Goal: Information Seeking & Learning: Learn about a topic

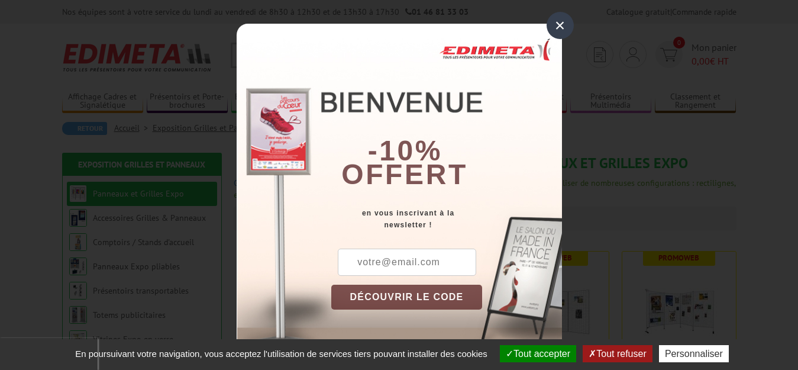
scroll to position [5, 0]
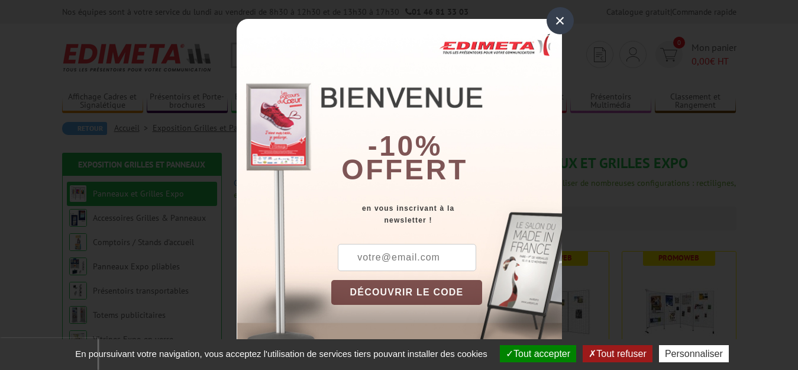
click at [535, 355] on button "Tout accepter" at bounding box center [538, 353] width 76 height 17
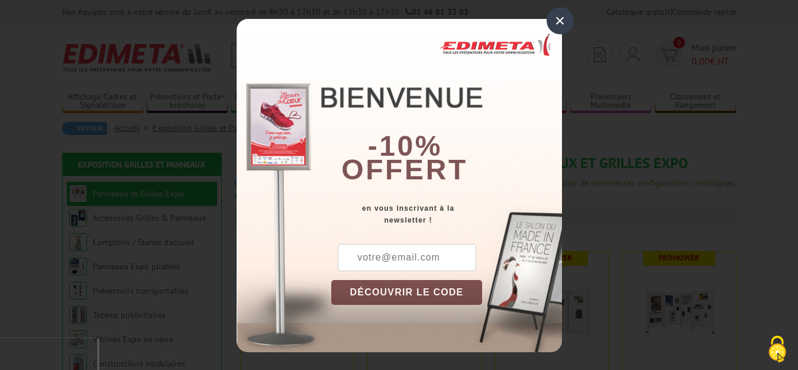
scroll to position [0, 0]
click at [559, 19] on div "×" at bounding box center [560, 20] width 27 height 27
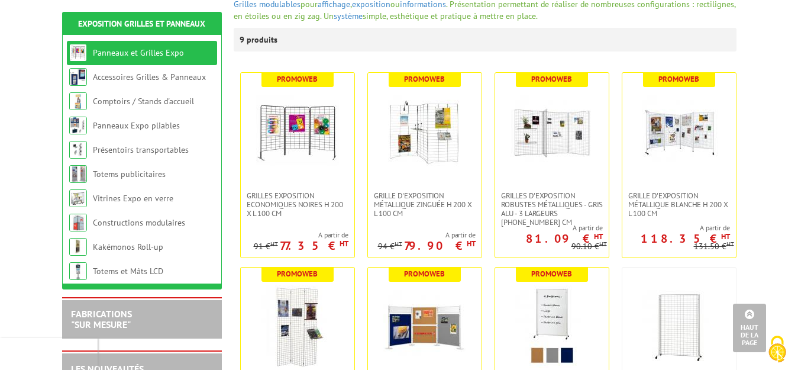
scroll to position [177, 0]
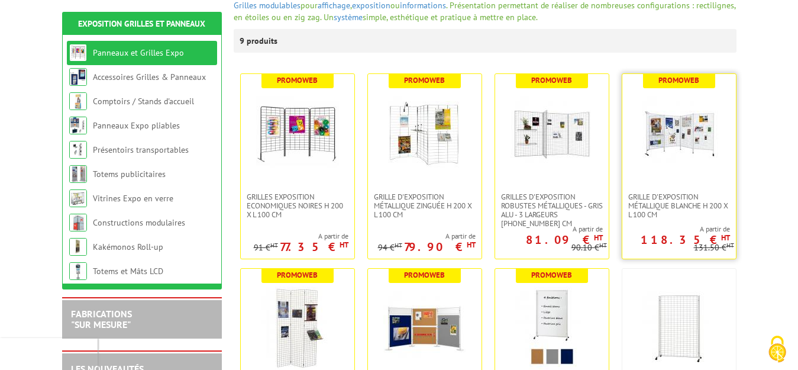
click at [715, 151] on img at bounding box center [679, 133] width 83 height 83
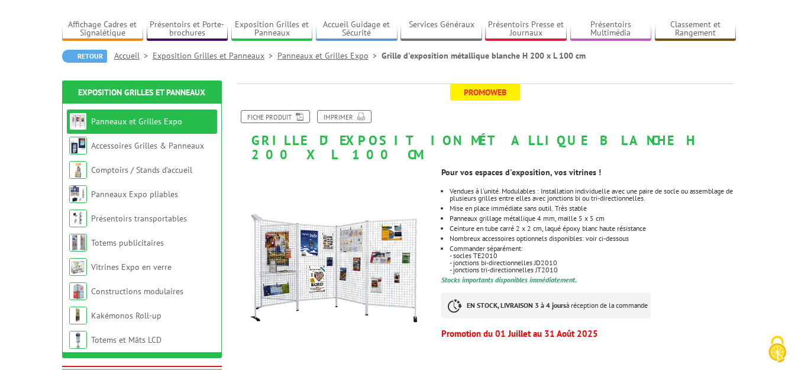
scroll to position [59, 0]
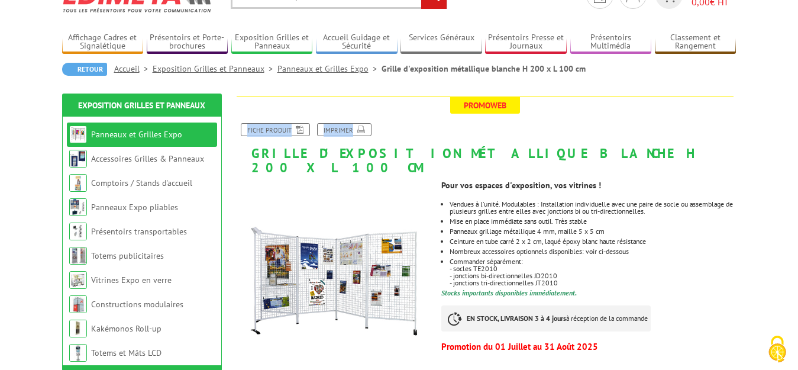
drag, startPoint x: 250, startPoint y: 150, endPoint x: 422, endPoint y: 142, distance: 172.9
click at [733, 153] on h1 "Grille d'exposition métallique blanche H 200 x L 100 cm" at bounding box center [485, 135] width 521 height 78
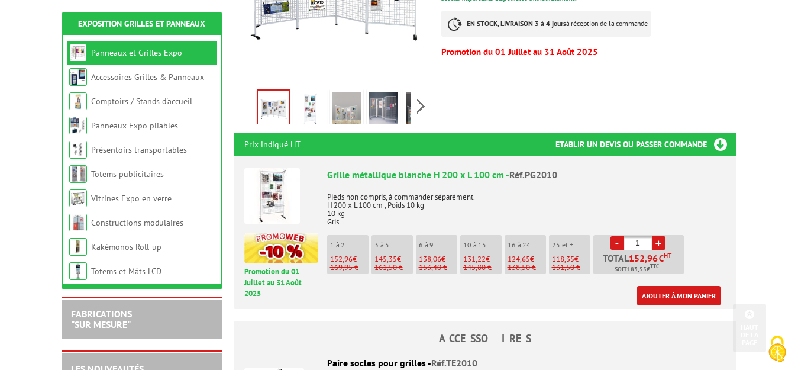
scroll to position [355, 0]
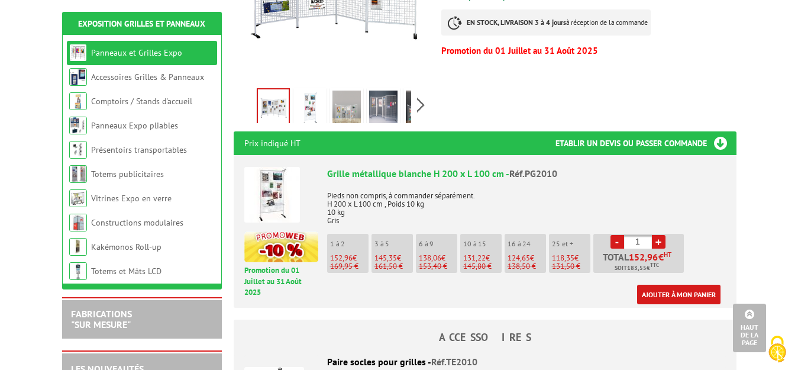
click at [658, 235] on link "+" at bounding box center [659, 242] width 14 height 14
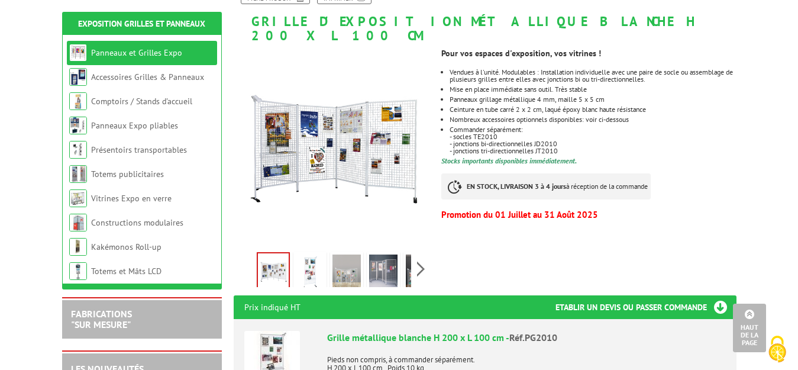
scroll to position [177, 0]
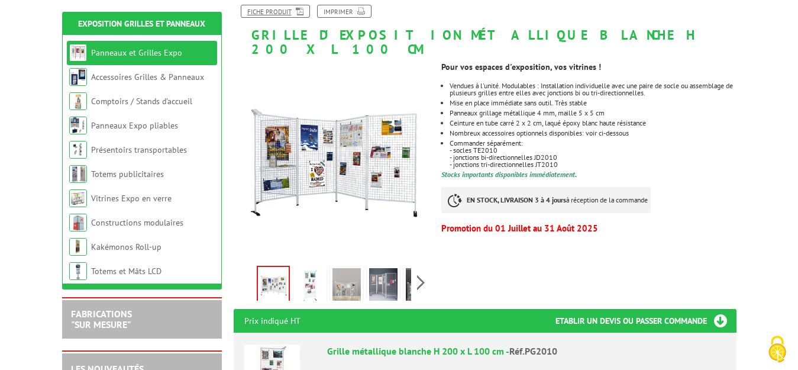
click at [271, 12] on link "Fiche produit" at bounding box center [275, 11] width 69 height 13
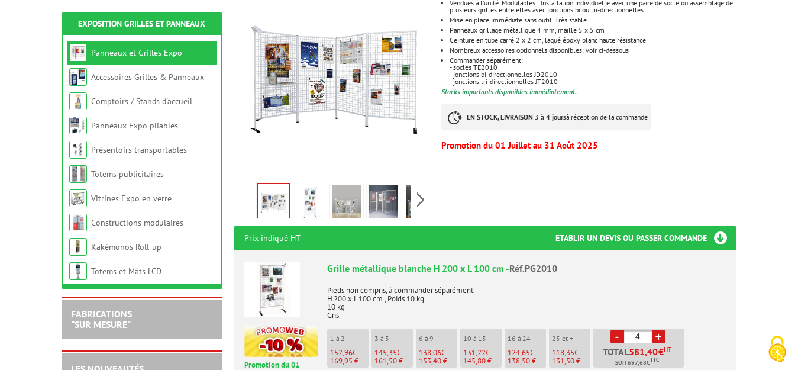
scroll to position [296, 0]
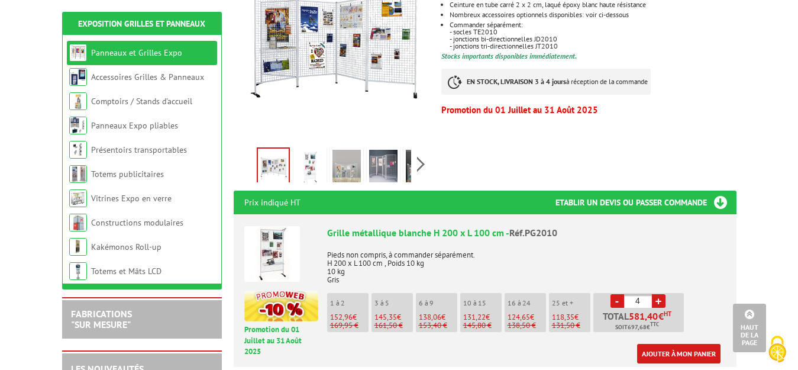
click at [616, 294] on link "-" at bounding box center [617, 301] width 14 height 14
type input "1"
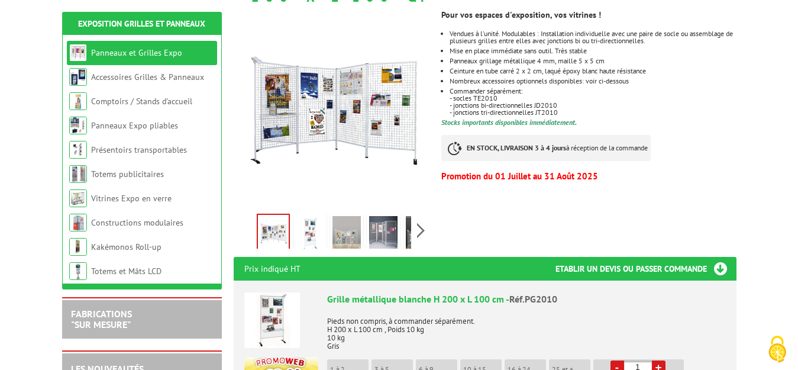
scroll to position [237, 0]
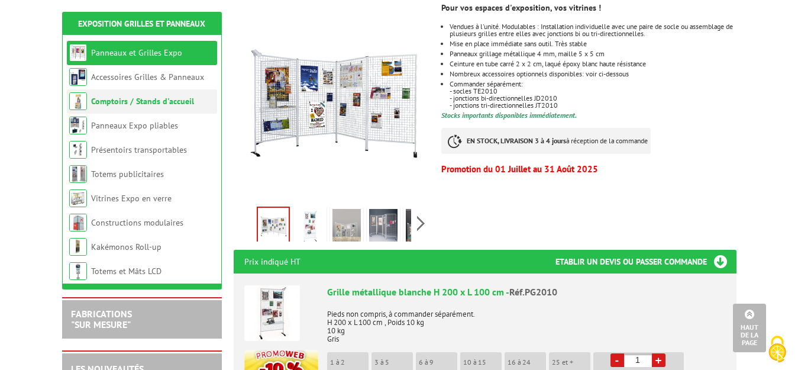
click at [155, 98] on link "Comptoirs / Stands d'accueil" at bounding box center [142, 101] width 103 height 11
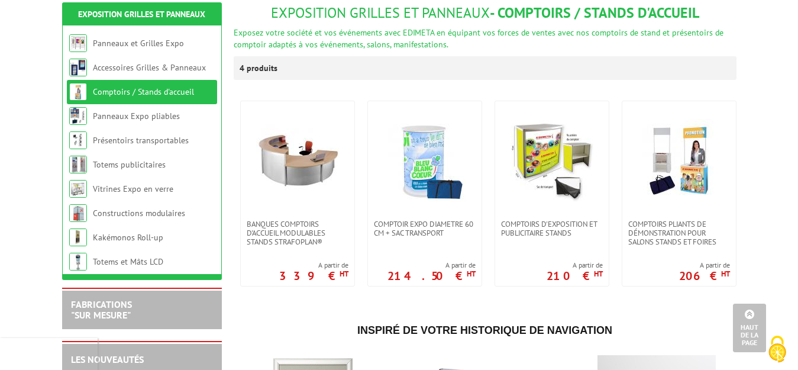
scroll to position [118, 0]
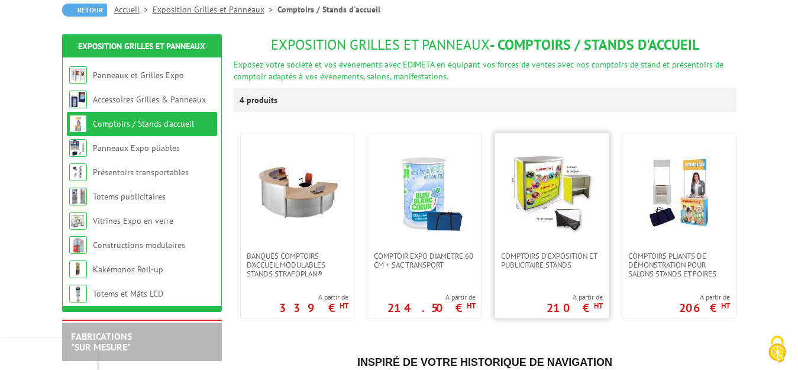
click at [545, 185] on img at bounding box center [551, 192] width 83 height 83
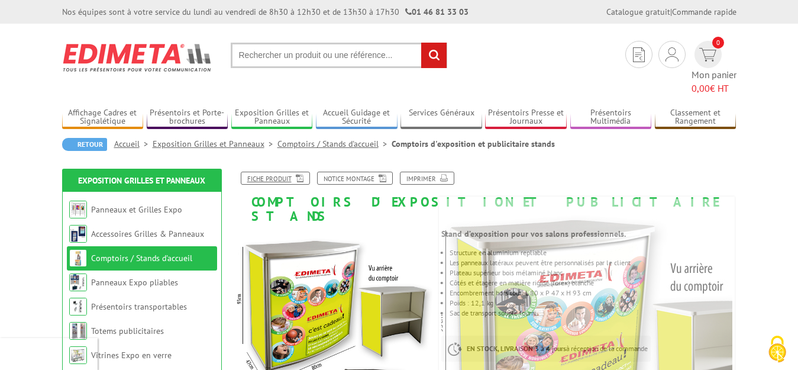
click at [274, 172] on link "Fiche produit" at bounding box center [275, 178] width 69 height 13
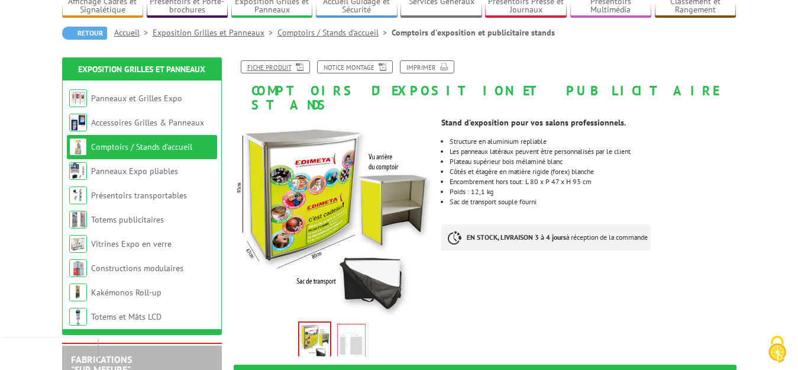
scroll to position [124, 0]
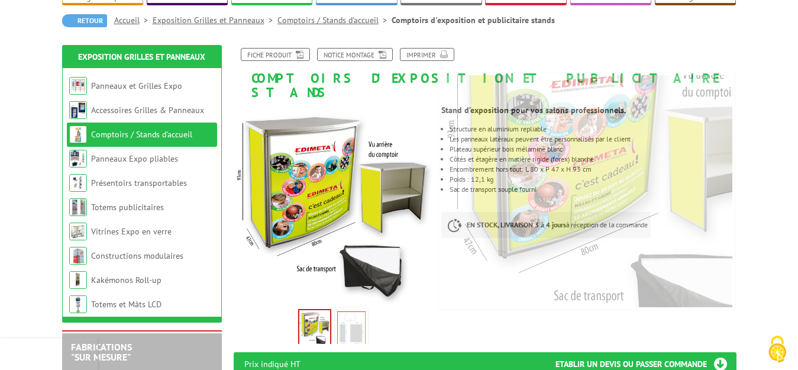
click at [185, 129] on link "Comptoirs / Stands d'accueil" at bounding box center [141, 134] width 101 height 11
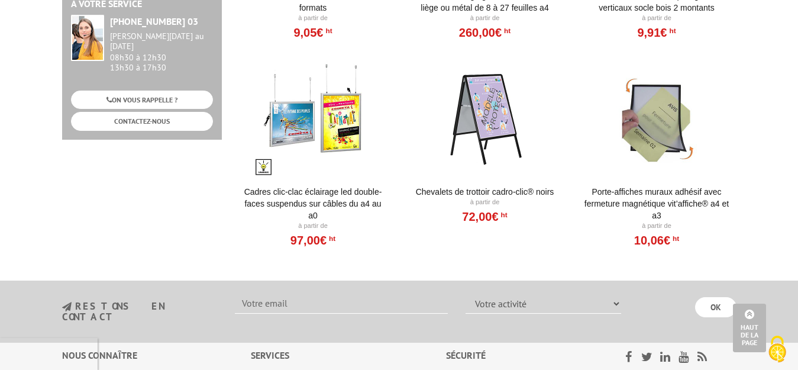
scroll to position [651, 0]
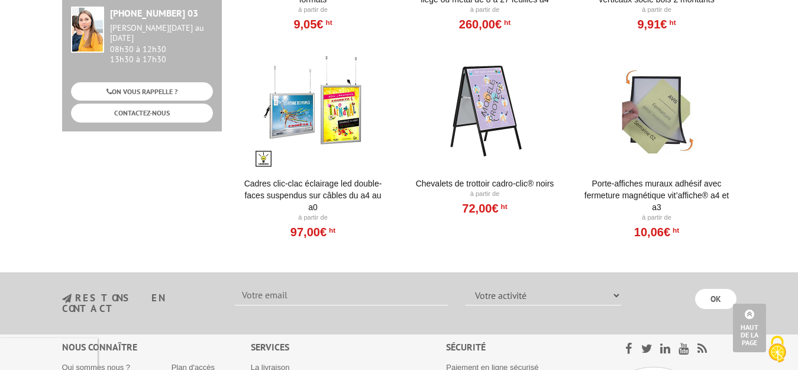
click at [505, 117] on div at bounding box center [485, 109] width 146 height 118
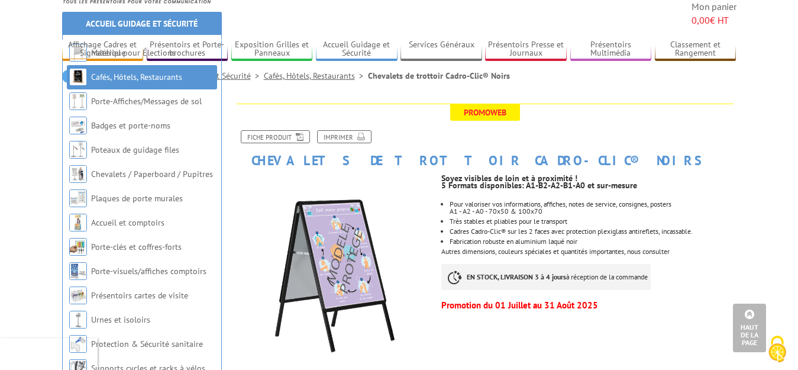
scroll to position [59, 0]
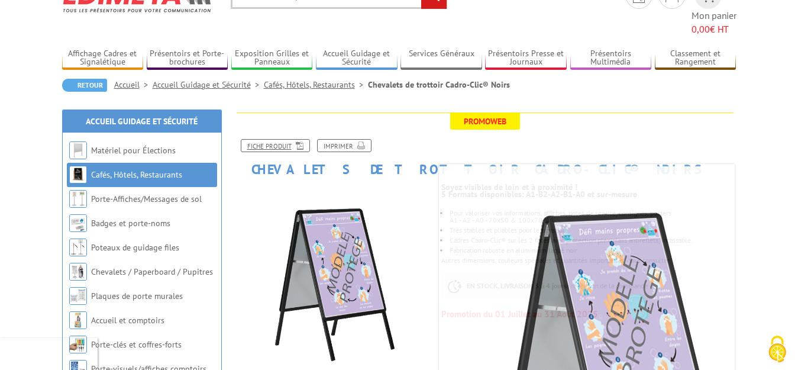
click at [260, 139] on link "Fiche produit" at bounding box center [275, 145] width 69 height 13
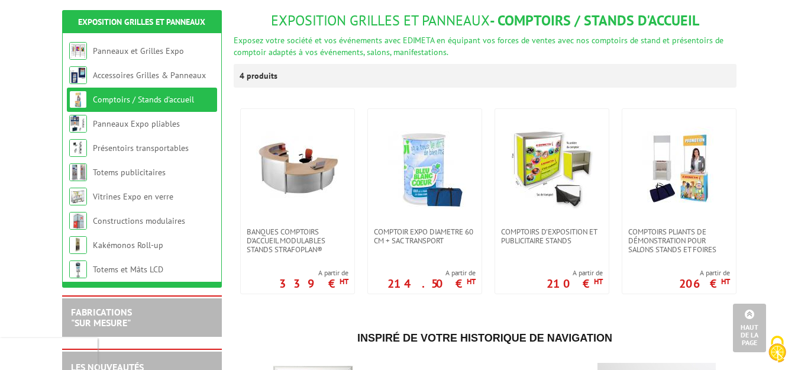
scroll to position [118, 0]
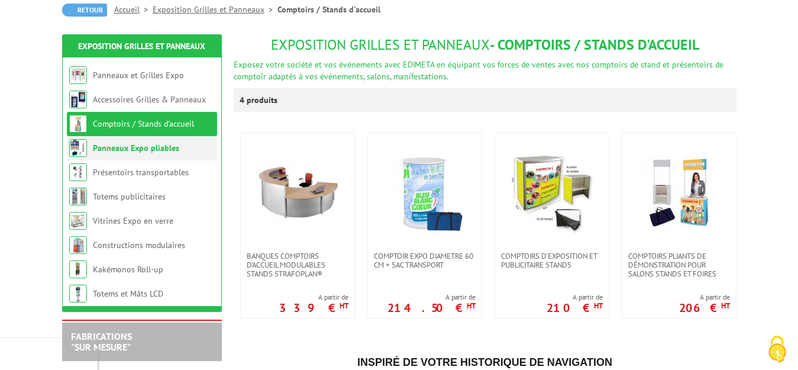
click at [154, 151] on link "Panneaux Expo pliables" at bounding box center [136, 148] width 86 height 11
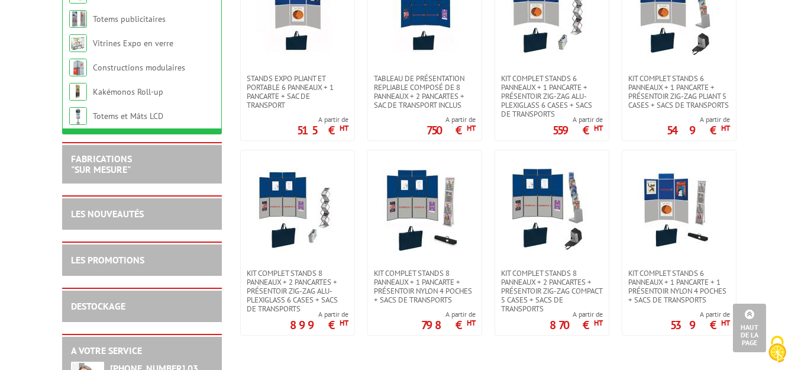
scroll to position [118, 0]
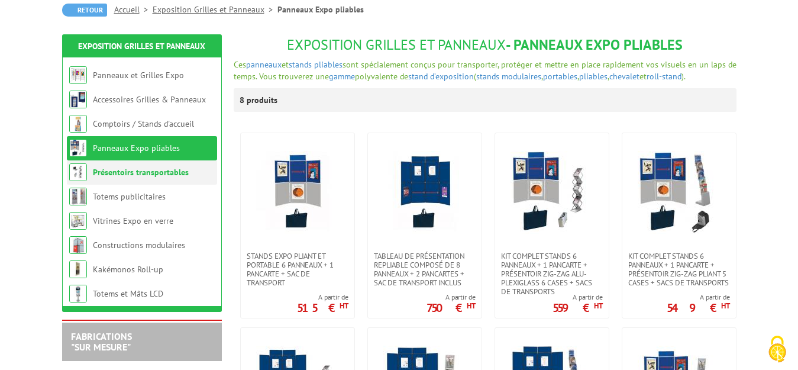
click at [159, 169] on link "Présentoirs transportables" at bounding box center [141, 172] width 96 height 11
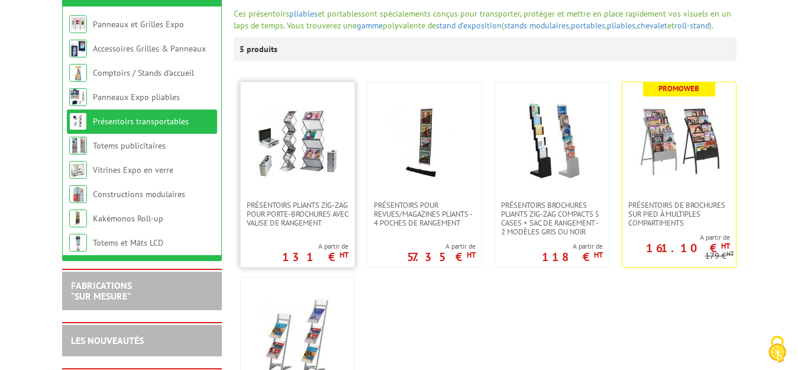
scroll to position [177, 0]
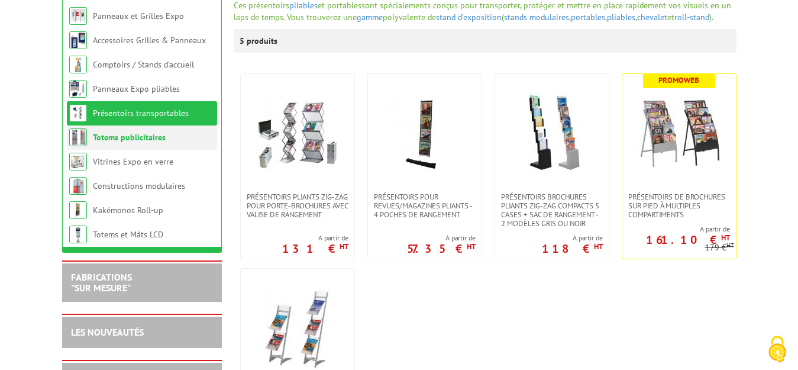
click at [137, 140] on link "Totems publicitaires" at bounding box center [129, 137] width 73 height 11
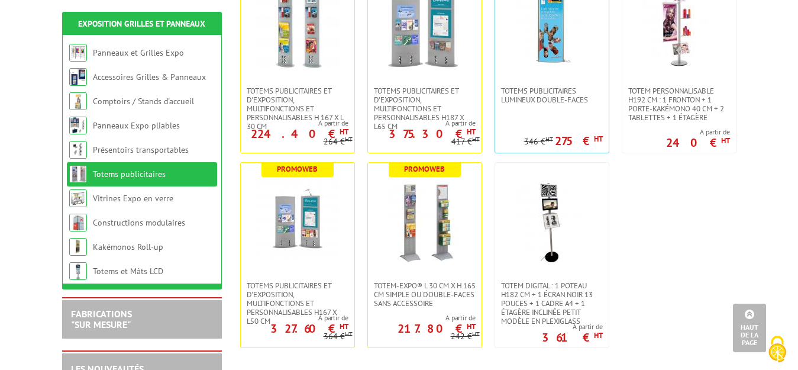
scroll to position [473, 0]
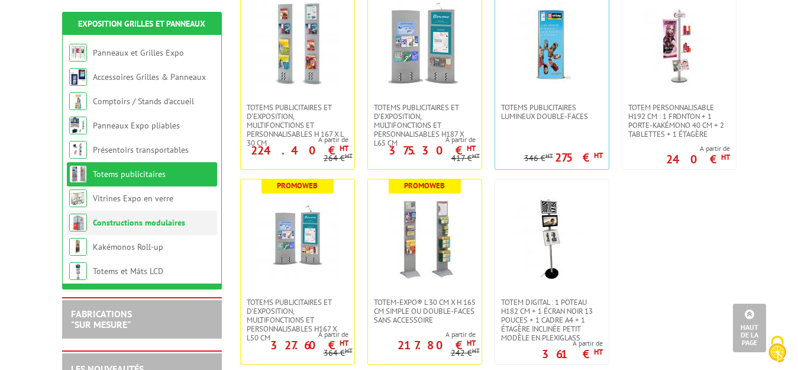
click at [157, 219] on link "Constructions modulaires" at bounding box center [139, 222] width 92 height 11
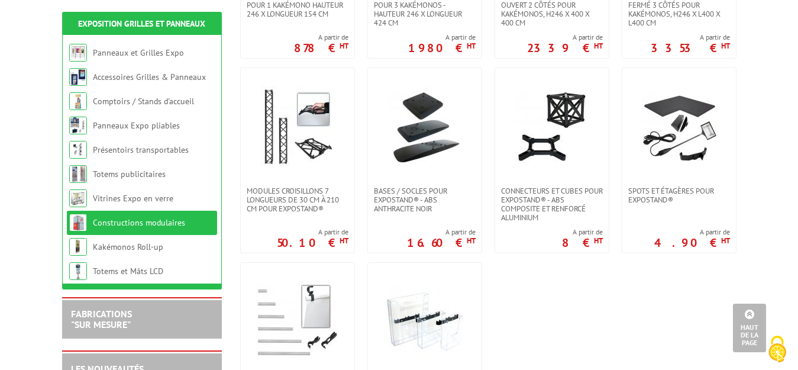
scroll to position [473, 0]
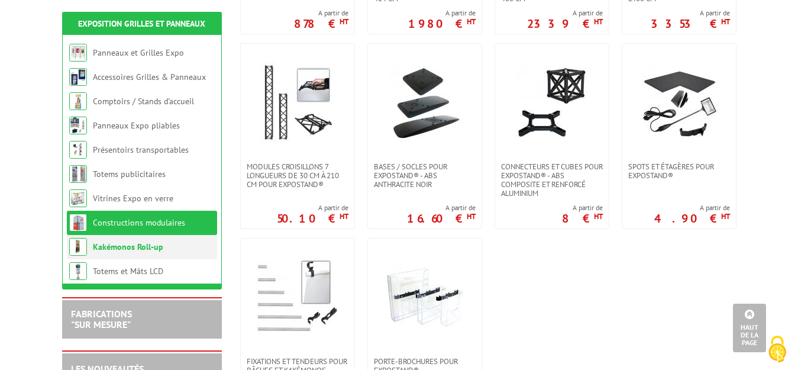
click at [140, 248] on link "Kakémonos Roll-up" at bounding box center [128, 246] width 70 height 11
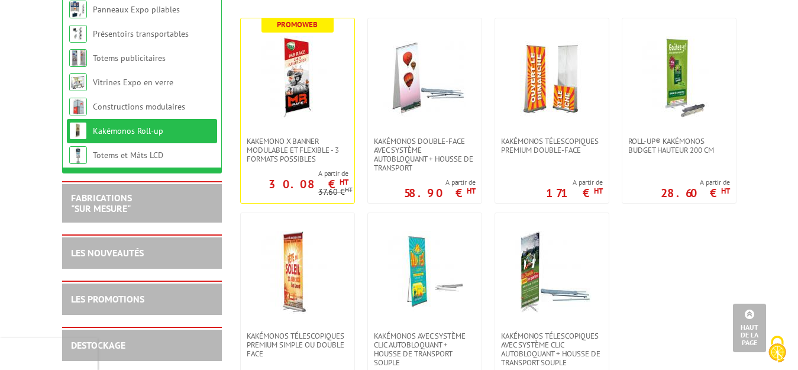
scroll to position [237, 0]
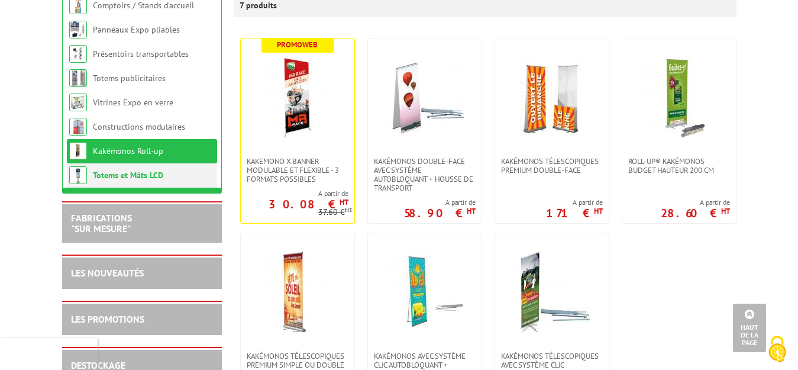
click at [150, 175] on link "Totems et Mâts LCD" at bounding box center [128, 175] width 70 height 11
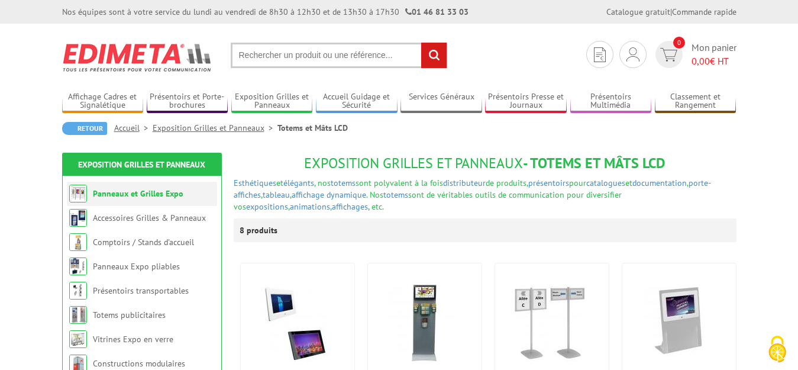
click at [149, 192] on link "Panneaux et Grilles Expo" at bounding box center [138, 193] width 91 height 11
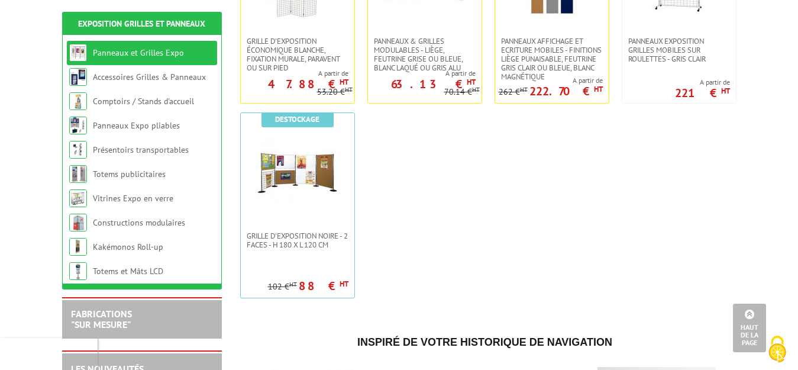
scroll to position [532, 0]
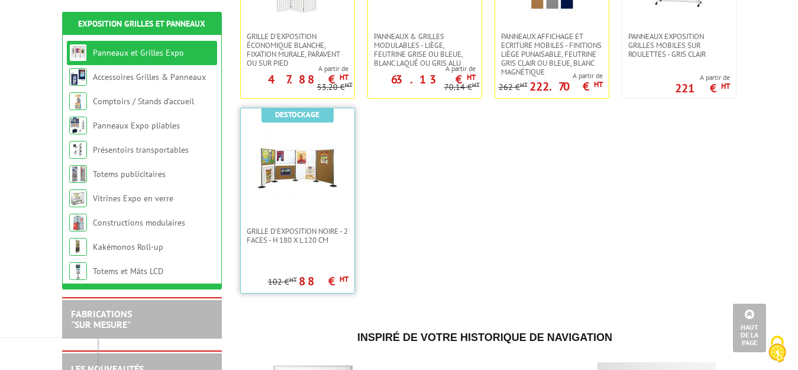
click at [316, 190] on img at bounding box center [297, 167] width 83 height 83
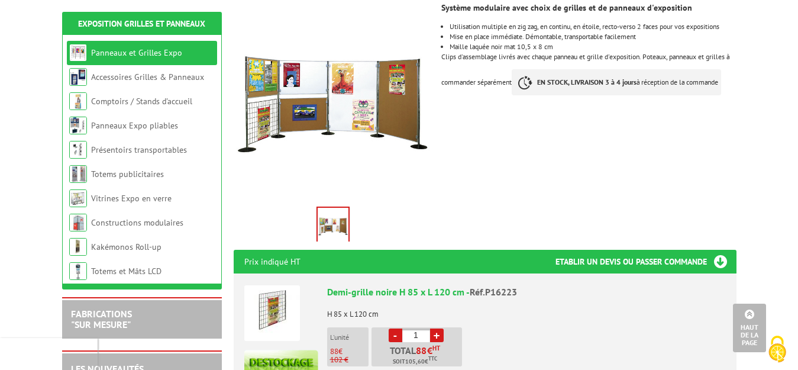
scroll to position [118, 0]
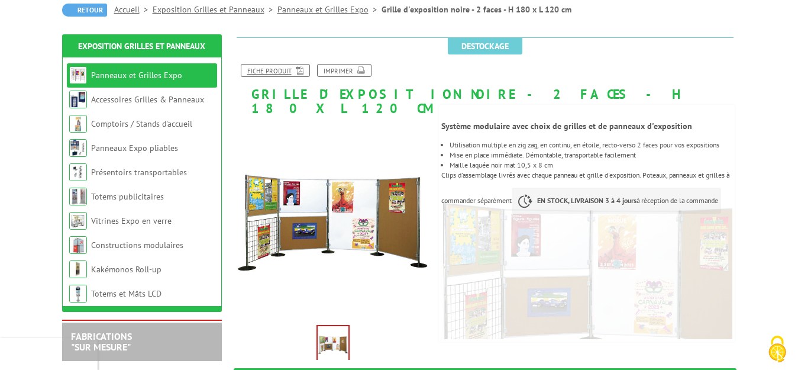
click at [277, 66] on link "Fiche produit" at bounding box center [275, 70] width 69 height 13
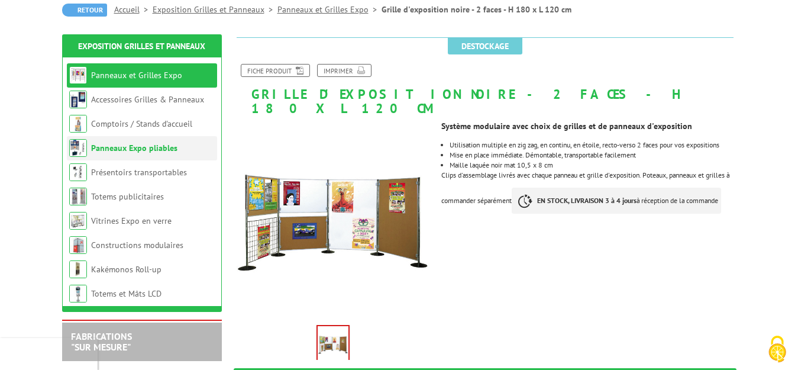
click at [155, 151] on link "Panneaux Expo pliables" at bounding box center [134, 148] width 86 height 11
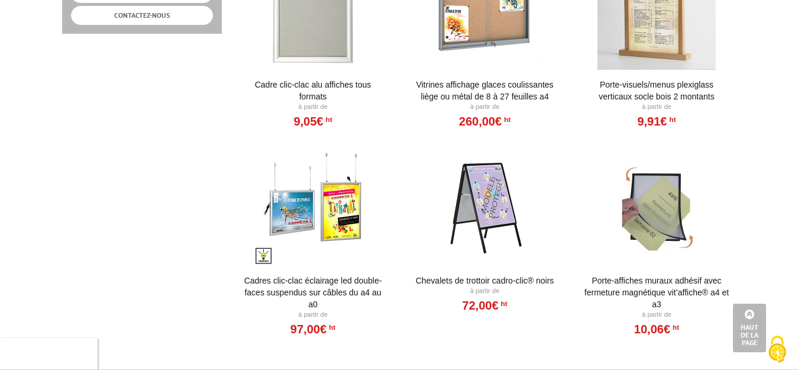
scroll to position [769, 0]
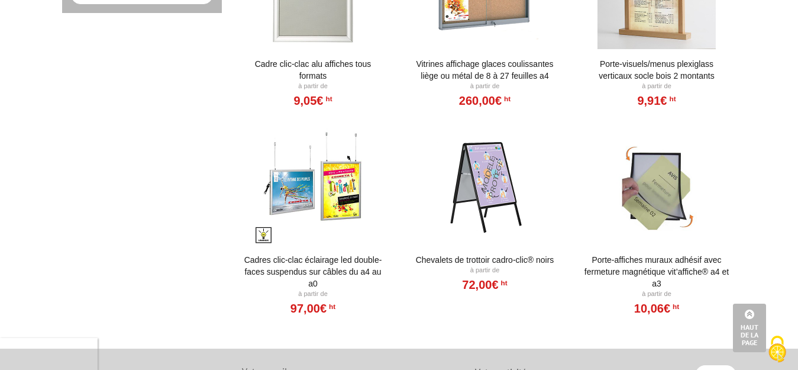
click at [322, 173] on div at bounding box center [313, 186] width 146 height 118
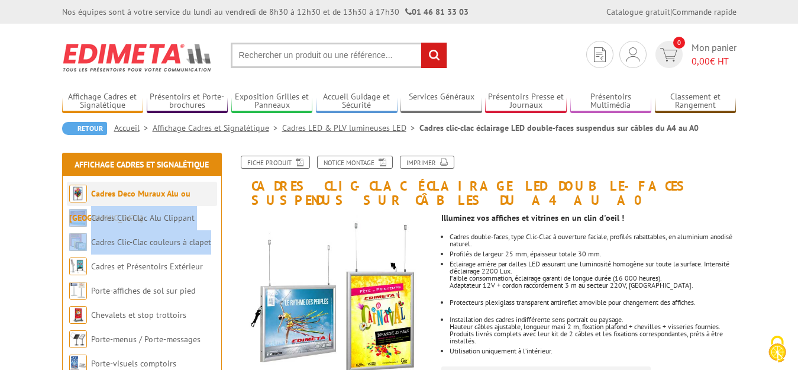
drag, startPoint x: 208, startPoint y: 248, endPoint x: 213, endPoint y: 205, distance: 42.9
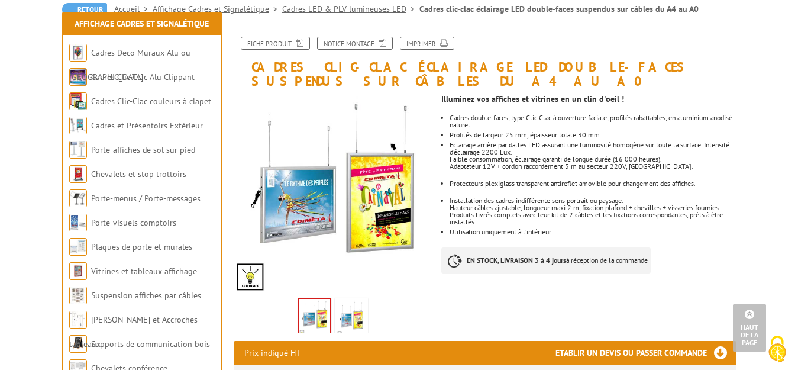
scroll to position [118, 0]
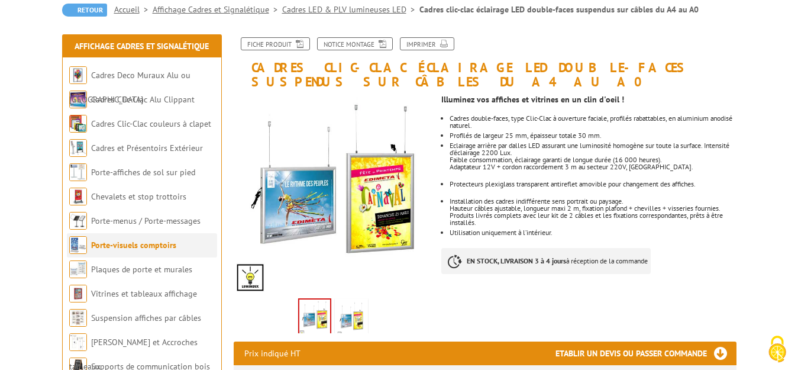
click at [150, 244] on link "Porte-visuels comptoirs" at bounding box center [133, 245] width 85 height 11
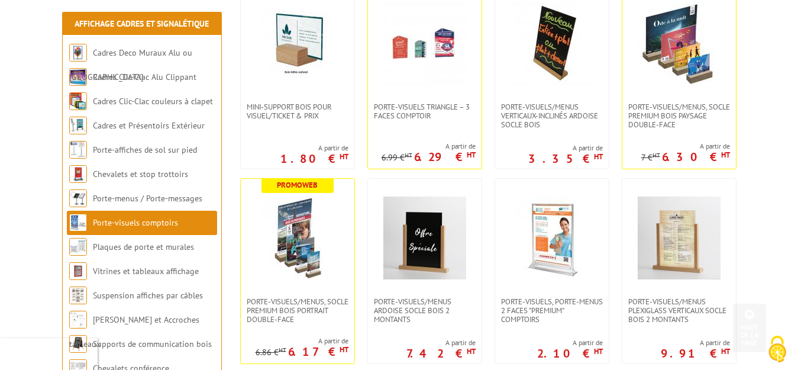
scroll to position [296, 0]
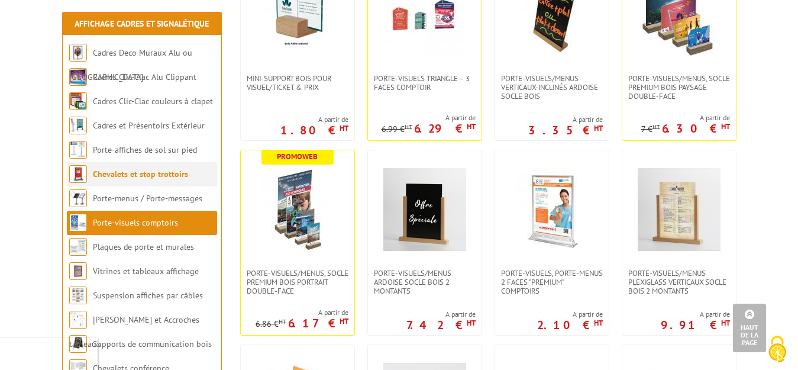
click at [172, 172] on link "Chevalets et stop trottoirs" at bounding box center [140, 174] width 95 height 11
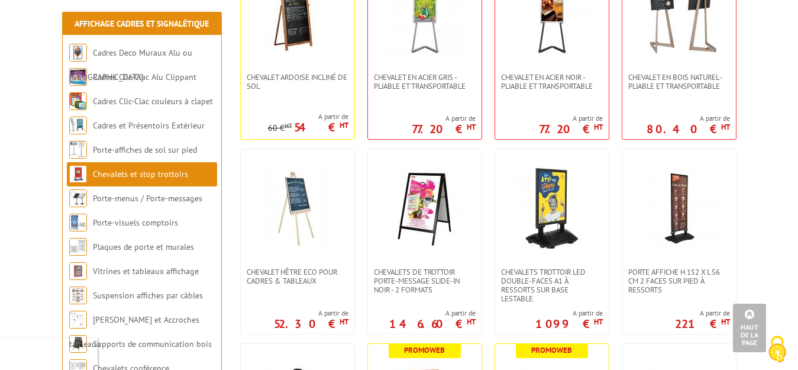
scroll to position [300, 0]
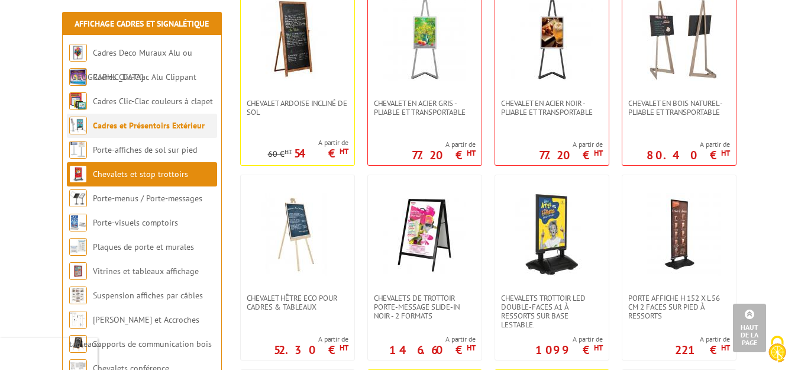
click at [178, 122] on link "Cadres et Présentoirs Extérieur" at bounding box center [149, 125] width 112 height 11
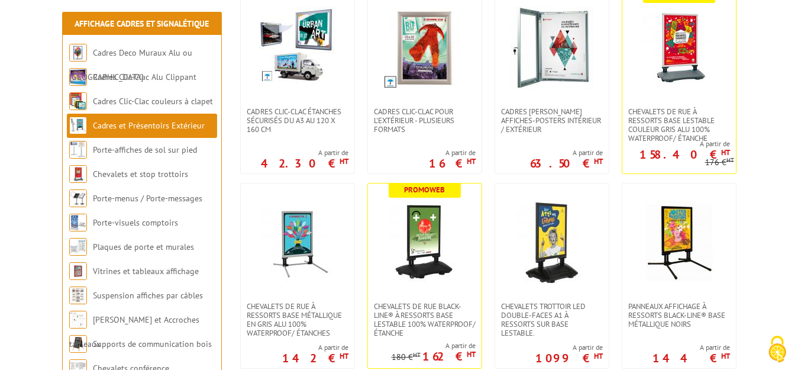
scroll to position [296, 0]
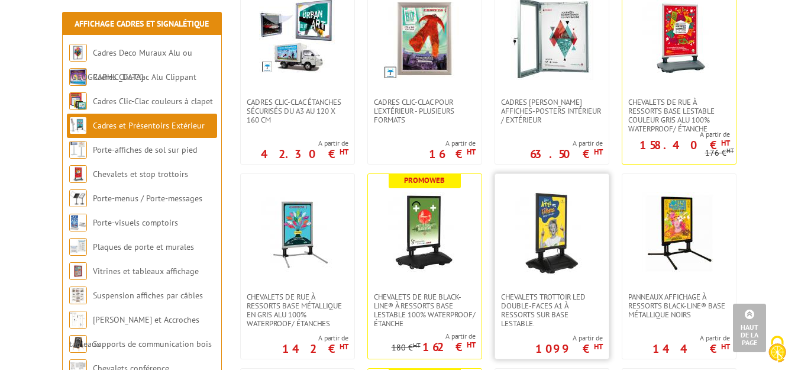
click at [570, 244] on img at bounding box center [551, 233] width 83 height 83
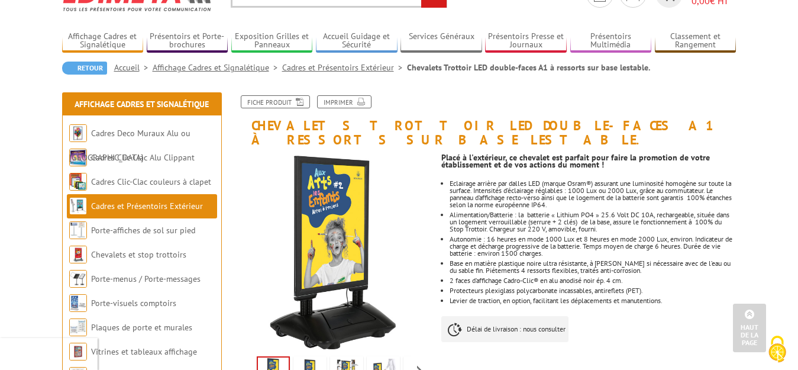
scroll to position [59, 0]
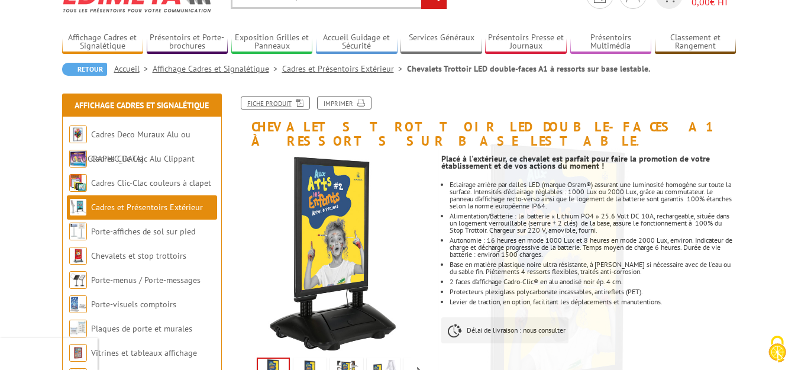
click at [270, 101] on link "Fiche produit" at bounding box center [275, 102] width 69 height 13
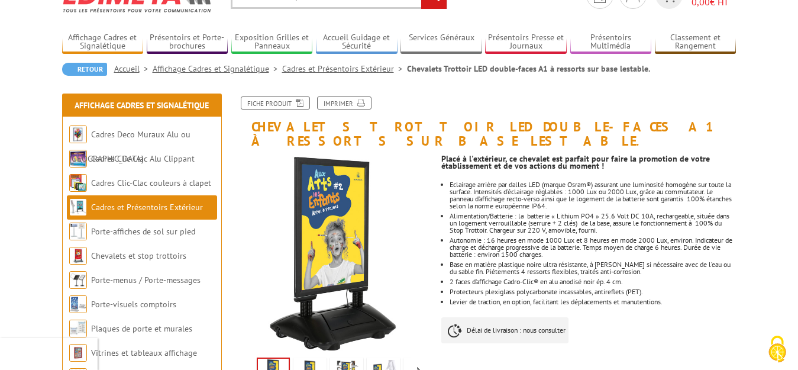
click at [437, 174] on div "Previous Next" at bounding box center [333, 274] width 217 height 241
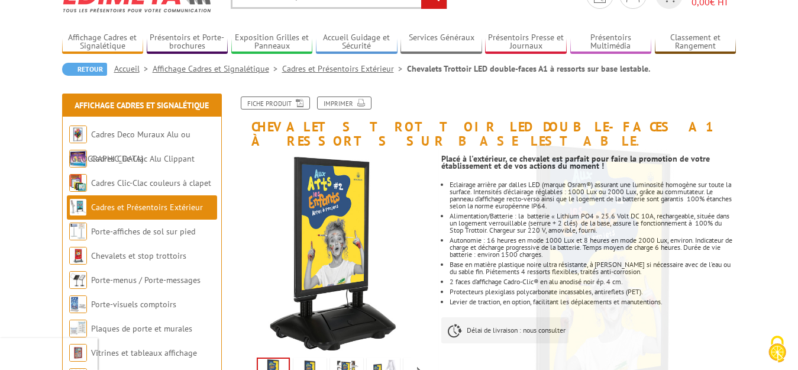
click at [174, 199] on li "Cadres et Présentoirs Extérieur" at bounding box center [142, 207] width 150 height 24
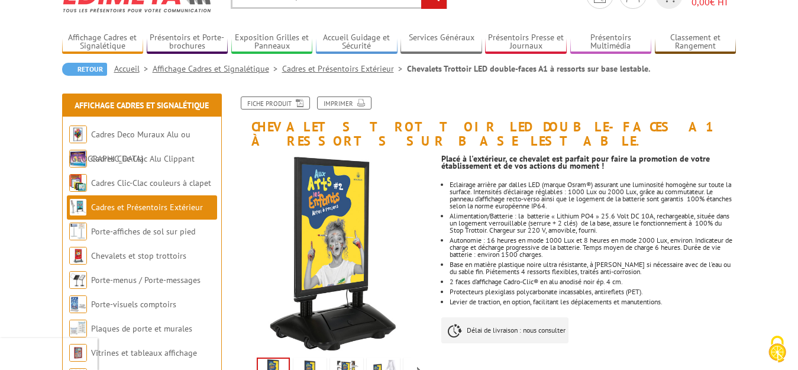
click at [171, 204] on link "Cadres et Présentoirs Extérieur" at bounding box center [147, 207] width 112 height 11
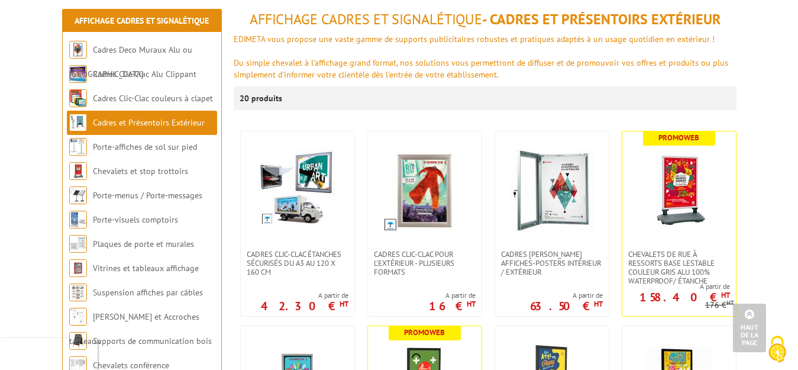
scroll to position [118, 0]
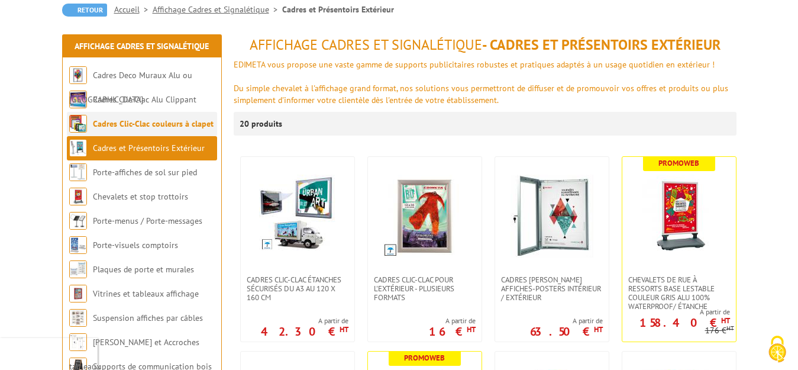
click at [166, 124] on link "Cadres Clic-Clac couleurs à clapet" at bounding box center [153, 123] width 121 height 11
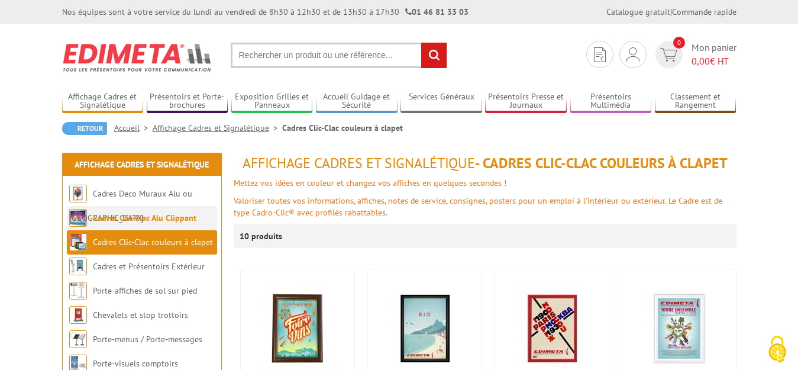
click at [176, 221] on link "Cadres Clic-Clac Alu Clippant" at bounding box center [145, 217] width 104 height 11
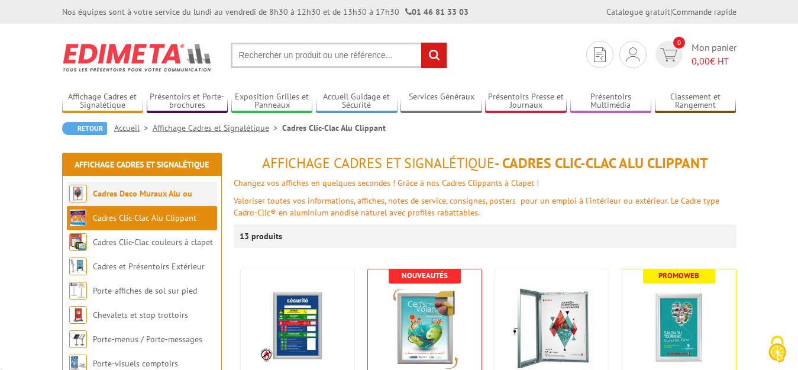
click at [185, 192] on link "Cadres Deco Muraux Alu ou [GEOGRAPHIC_DATA]" at bounding box center [130, 205] width 123 height 35
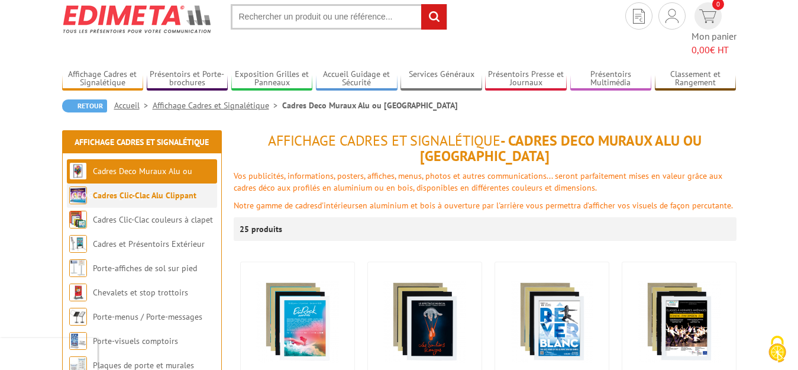
scroll to position [59, 0]
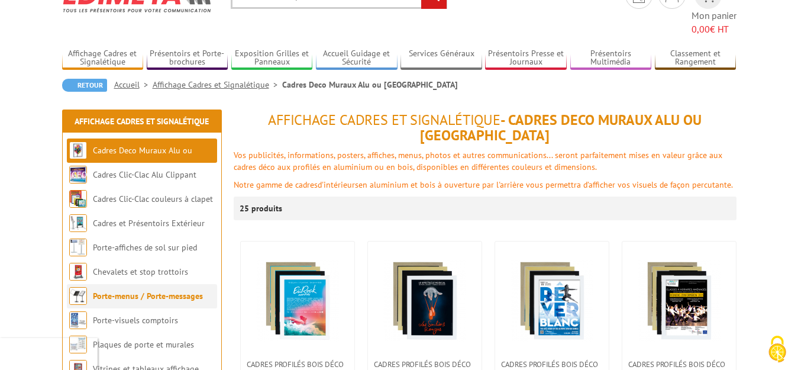
click at [188, 290] on link "Porte-menus / Porte-messages" at bounding box center [148, 295] width 110 height 11
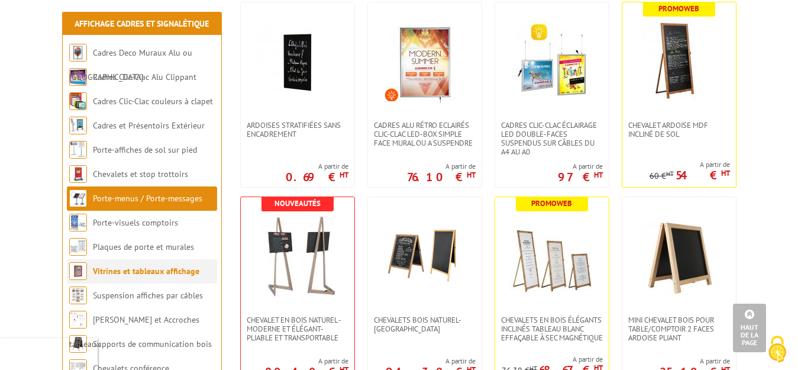
scroll to position [296, 0]
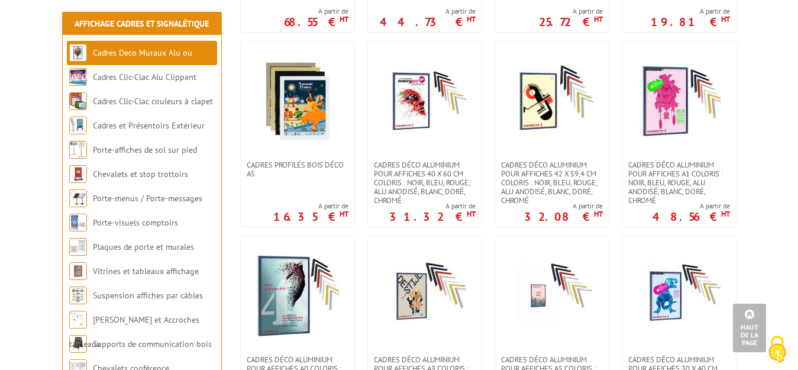
scroll to position [828, 0]
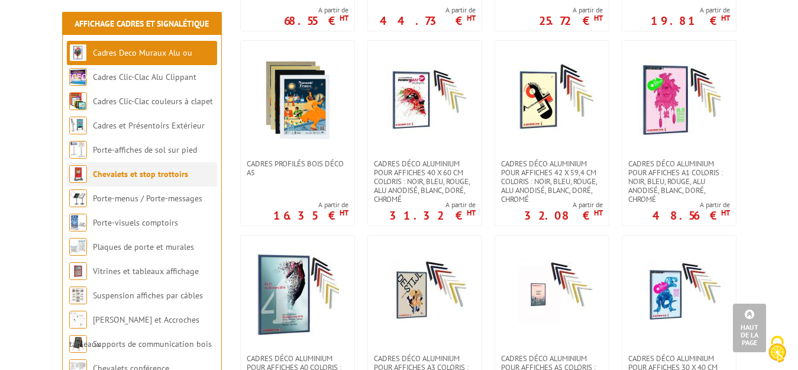
click at [135, 170] on link "Chevalets et stop trottoirs" at bounding box center [140, 174] width 95 height 11
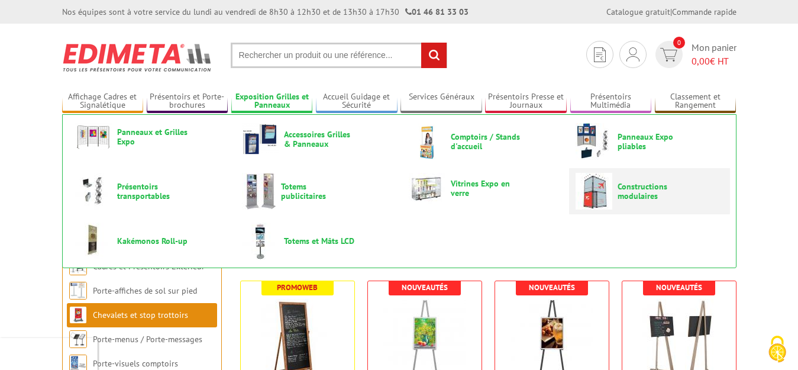
click at [660, 194] on span "Constructions modulaires" at bounding box center [653, 191] width 71 height 19
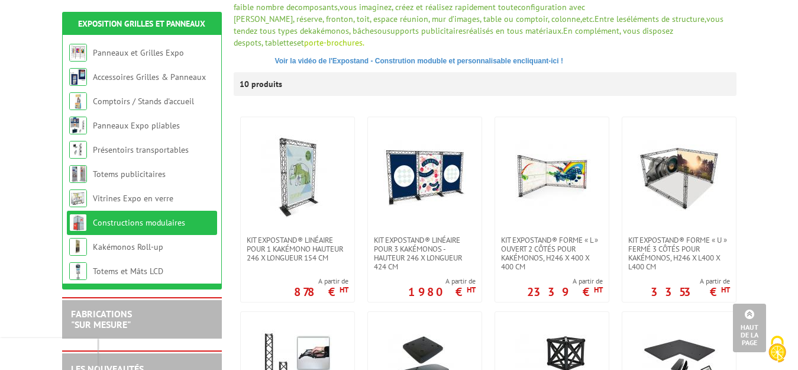
scroll to position [177, 0]
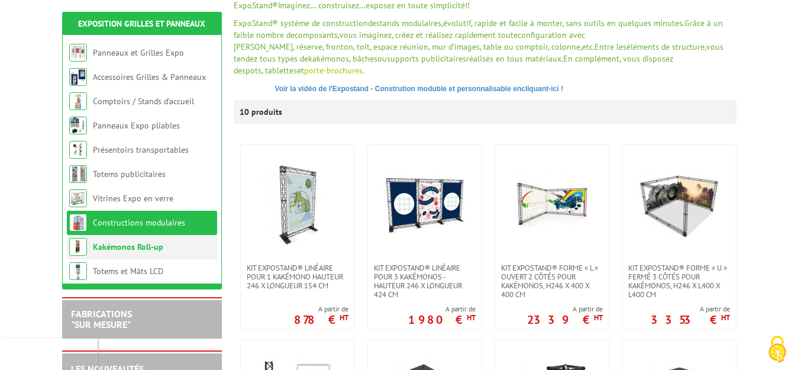
click at [134, 244] on link "Kakémonos Roll-up" at bounding box center [128, 246] width 70 height 11
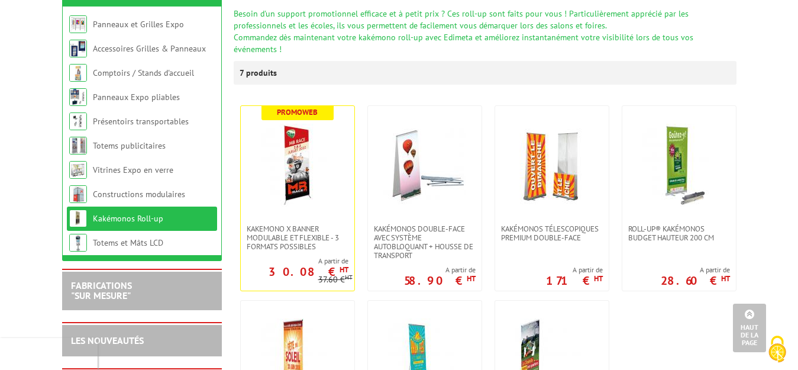
scroll to position [118, 0]
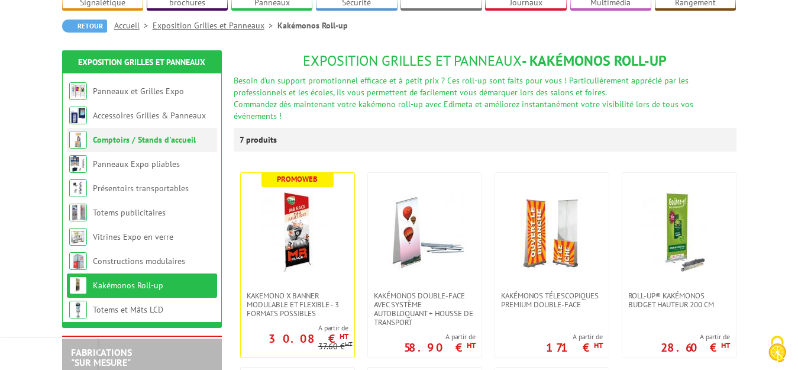
click at [157, 134] on link "Comptoirs / Stands d'accueil" at bounding box center [144, 139] width 103 height 11
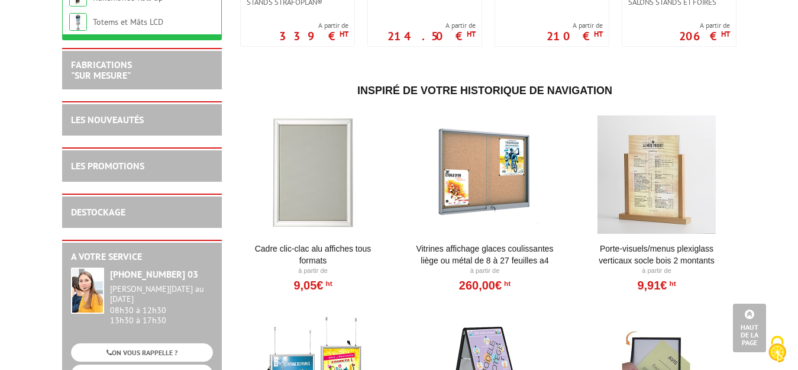
scroll to position [414, 0]
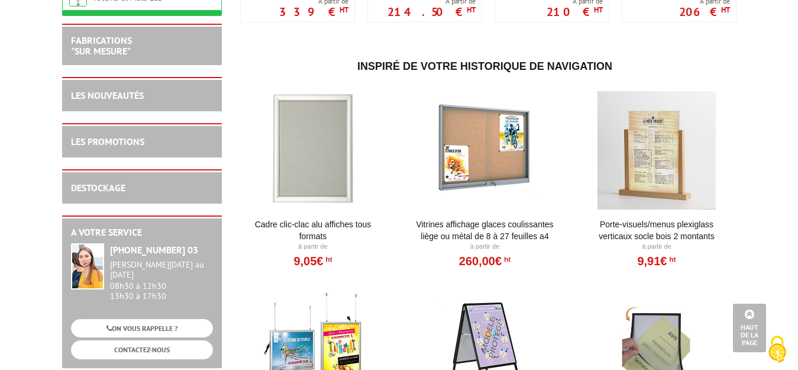
click at [644, 166] on div at bounding box center [657, 150] width 146 height 118
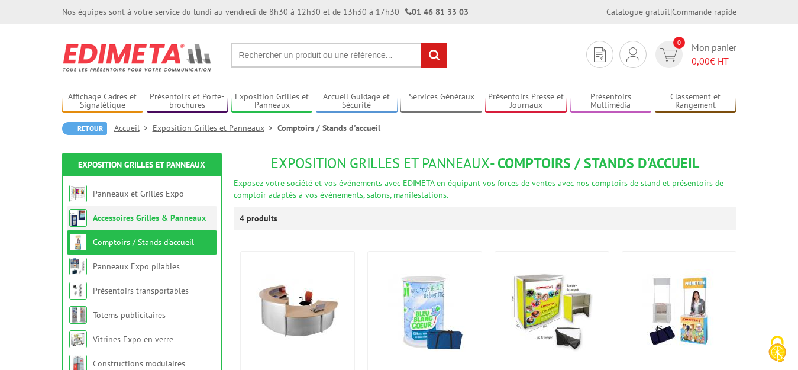
click at [186, 213] on link "Accessoires Grilles & Panneaux" at bounding box center [149, 217] width 113 height 11
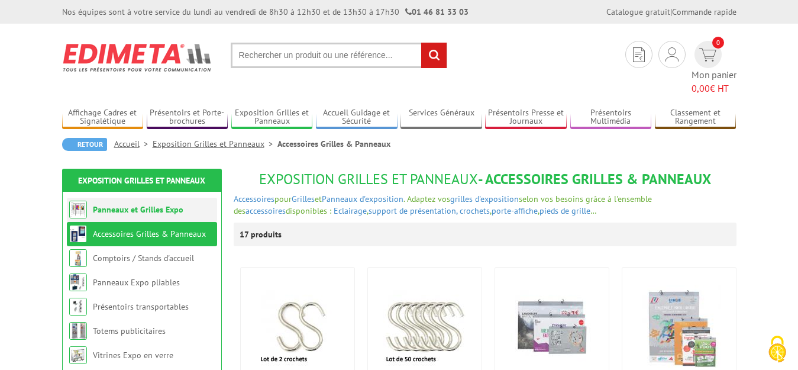
click at [171, 204] on link "Panneaux et Grilles Expo" at bounding box center [138, 209] width 91 height 11
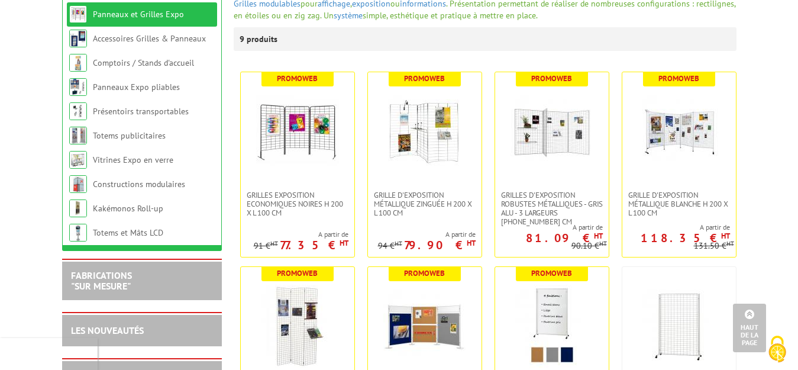
scroll to position [118, 0]
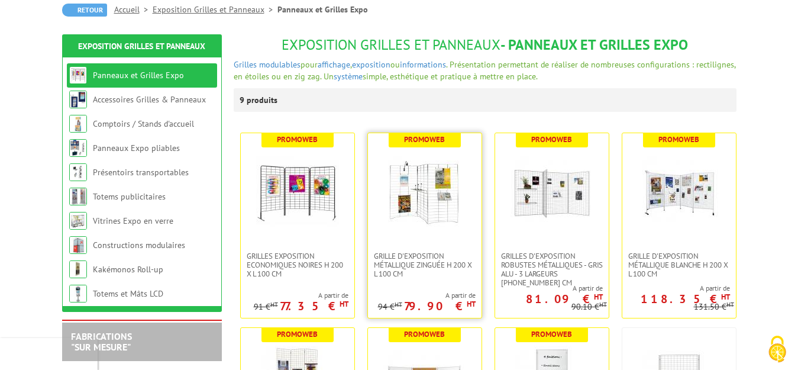
click at [445, 200] on img at bounding box center [424, 192] width 83 height 83
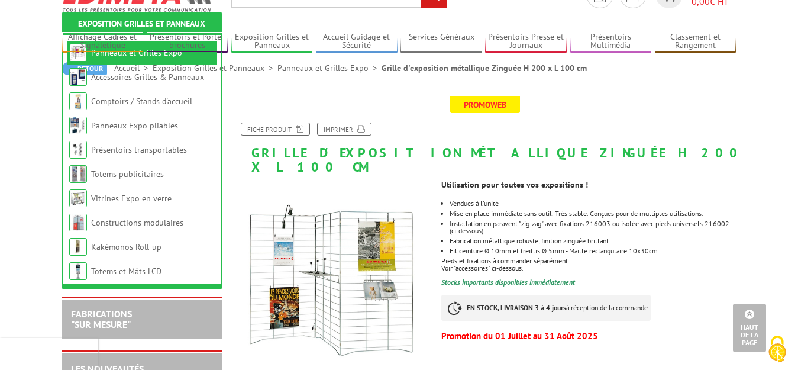
scroll to position [59, 0]
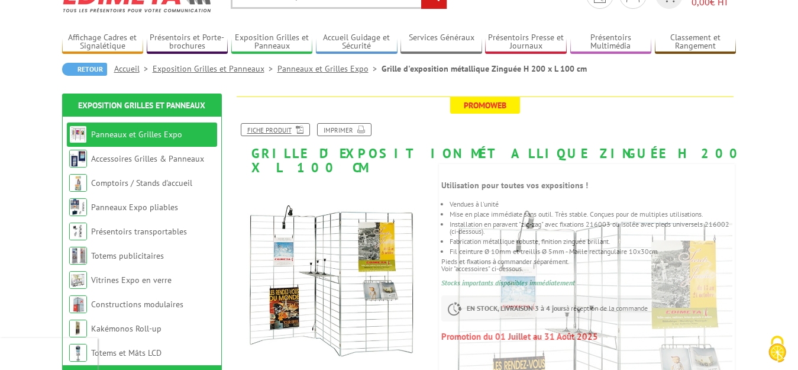
click at [271, 130] on link "Fiche produit" at bounding box center [275, 129] width 69 height 13
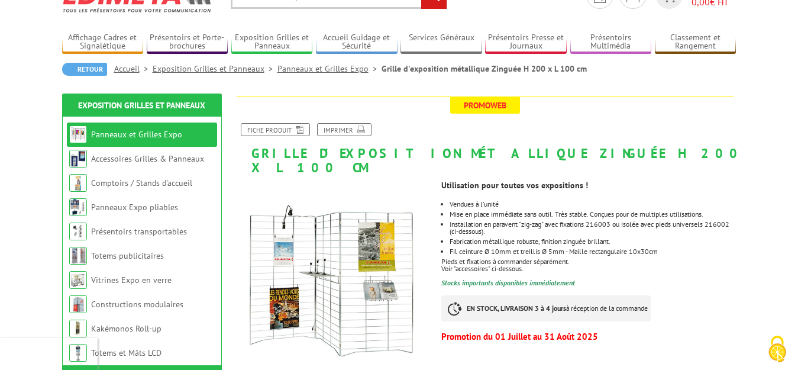
click at [185, 133] on li "Panneaux et Grilles Expo" at bounding box center [142, 134] width 150 height 24
click at [163, 133] on link "Panneaux et Grilles Expo" at bounding box center [136, 134] width 91 height 11
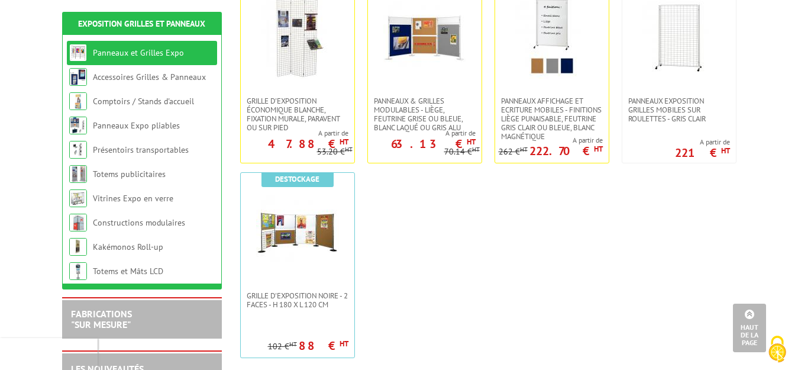
scroll to position [473, 0]
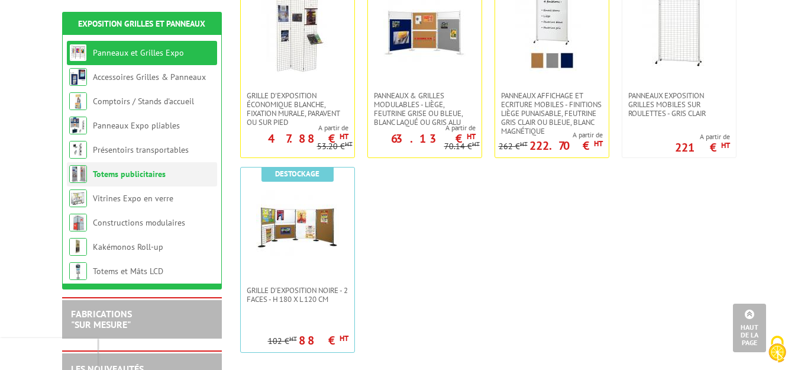
click at [150, 173] on link "Totems publicitaires" at bounding box center [129, 174] width 73 height 11
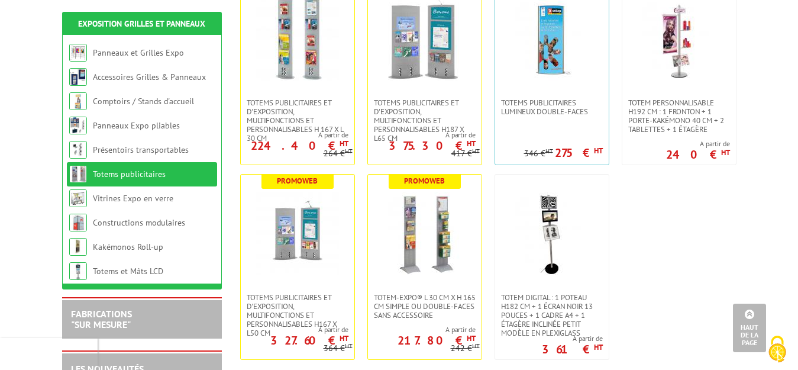
scroll to position [473, 0]
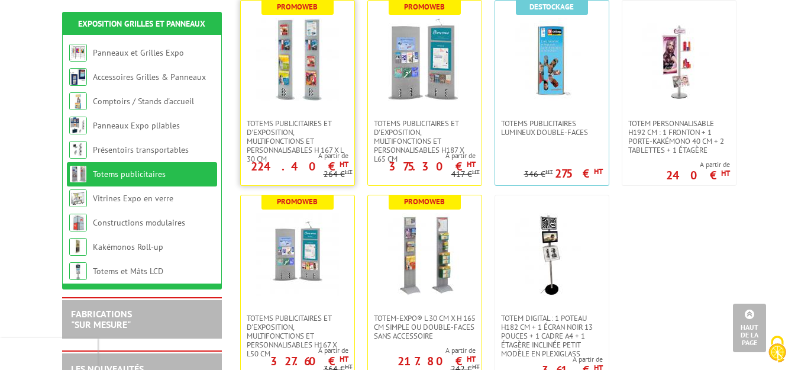
click at [303, 30] on img at bounding box center [297, 59] width 83 height 83
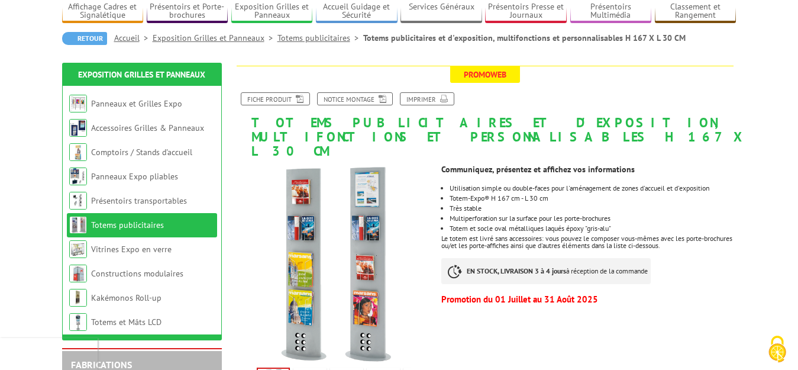
scroll to position [59, 0]
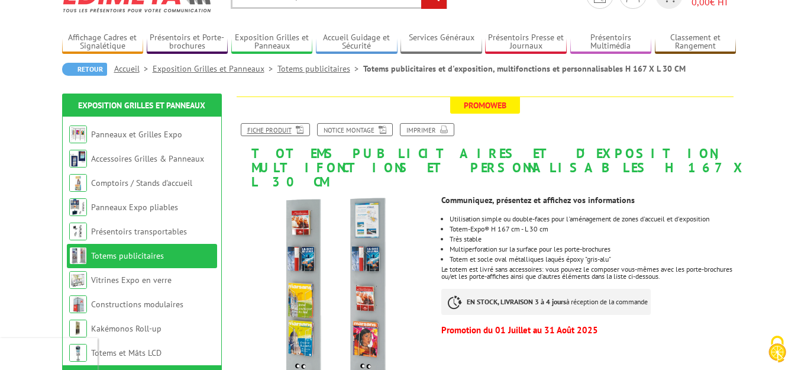
click at [274, 127] on link "Fiche produit" at bounding box center [275, 129] width 69 height 13
click at [714, 109] on p "Promoweb" at bounding box center [485, 104] width 497 height 17
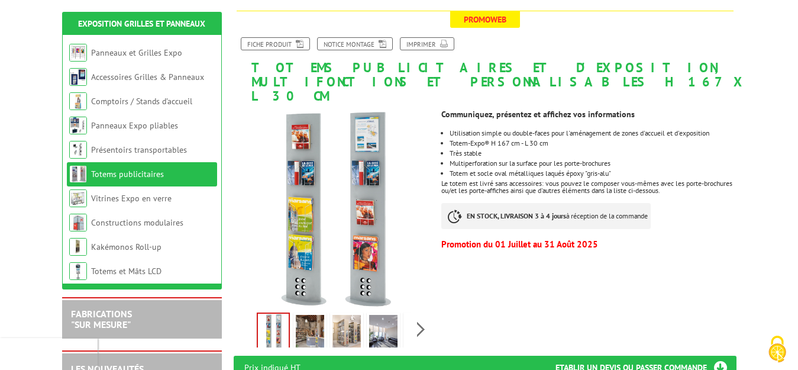
scroll to position [177, 0]
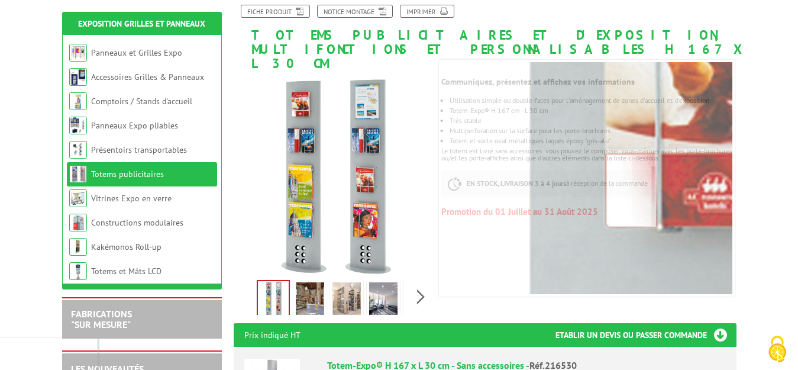
click at [129, 172] on link "Totems publicitaires" at bounding box center [127, 174] width 73 height 11
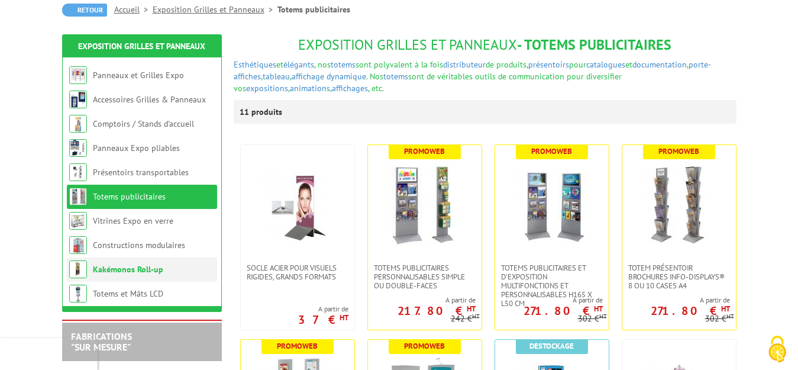
click at [149, 272] on link "Kakémonos Roll-up" at bounding box center [128, 269] width 70 height 11
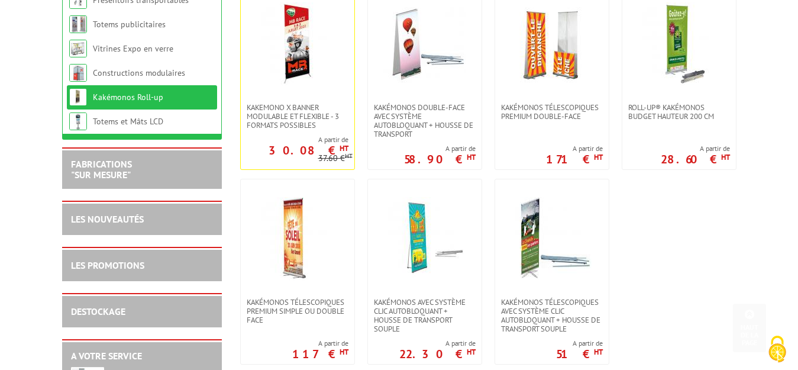
scroll to position [296, 0]
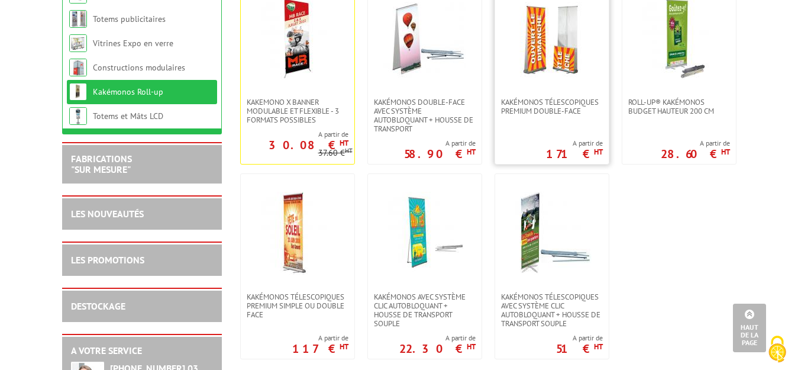
click at [581, 53] on img at bounding box center [551, 38] width 83 height 83
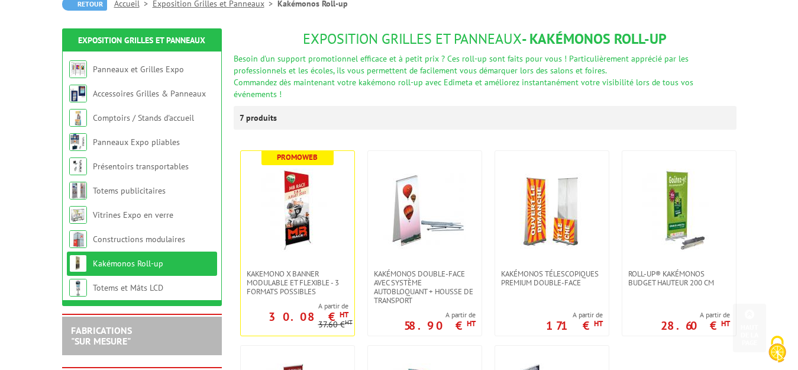
scroll to position [118, 0]
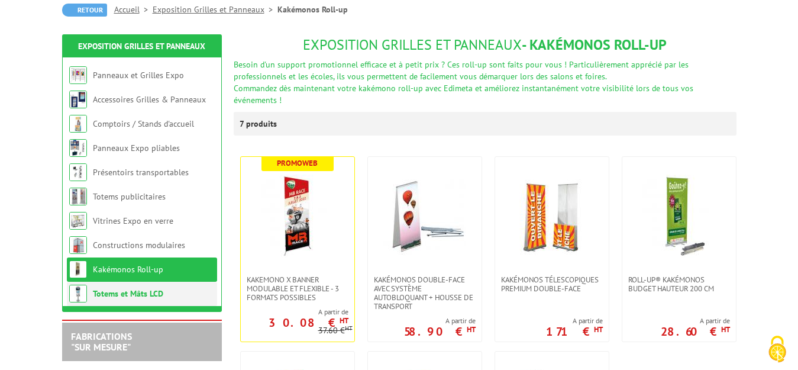
click at [134, 287] on li "Totems et Mâts LCD" at bounding box center [142, 294] width 150 height 24
click at [134, 292] on link "Totems et Mâts LCD" at bounding box center [128, 293] width 70 height 11
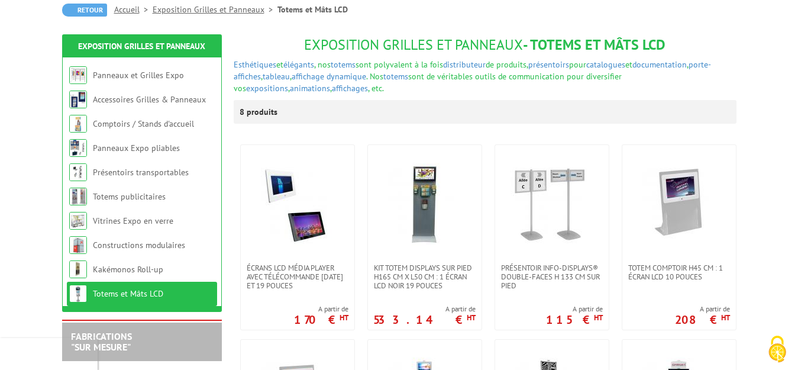
scroll to position [177, 0]
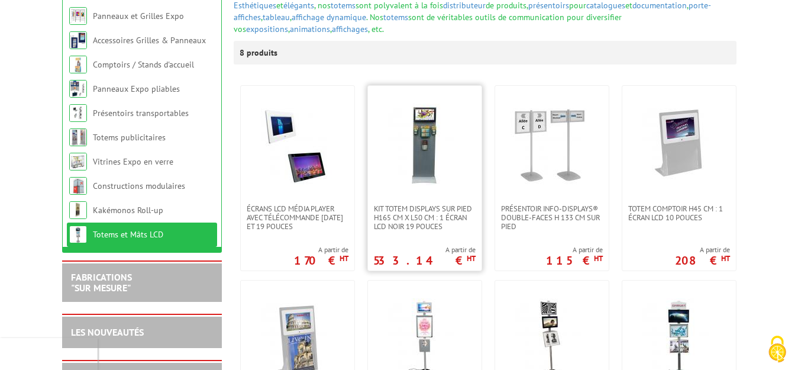
click at [437, 148] on img at bounding box center [424, 145] width 83 height 83
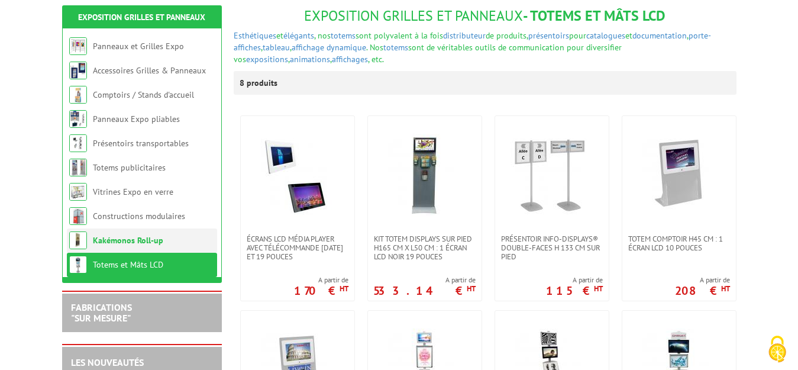
scroll to position [118, 0]
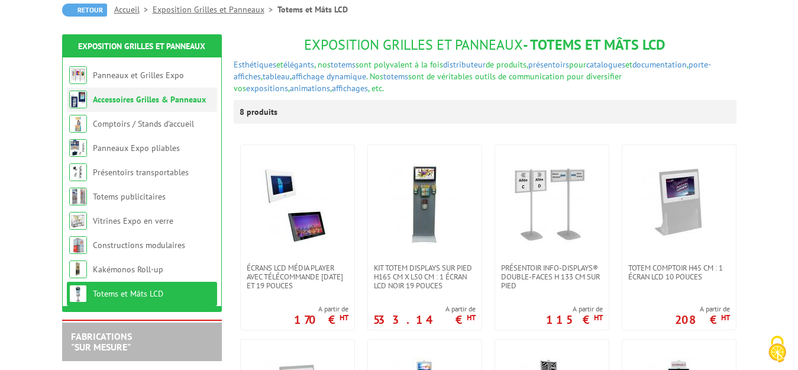
click at [166, 96] on link "Accessoires Grilles & Panneaux" at bounding box center [149, 99] width 113 height 11
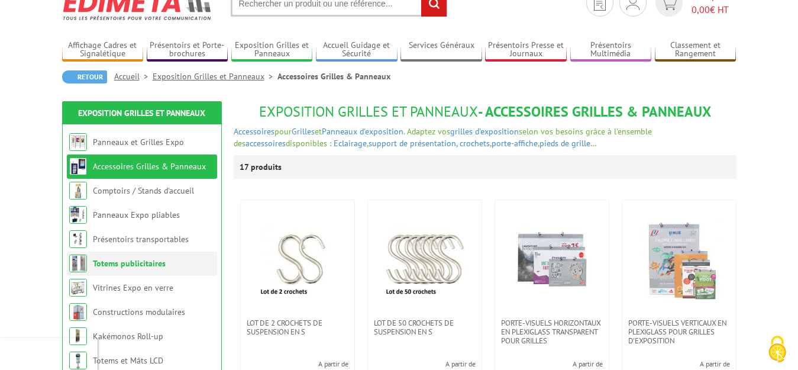
scroll to position [118, 0]
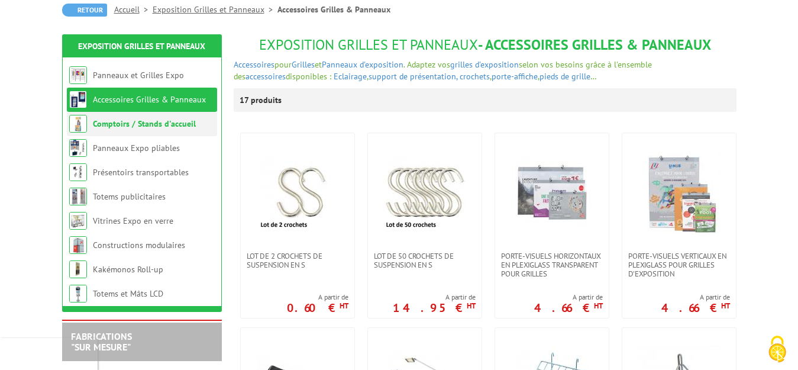
click at [177, 126] on link "Comptoirs / Stands d'accueil" at bounding box center [144, 123] width 103 height 11
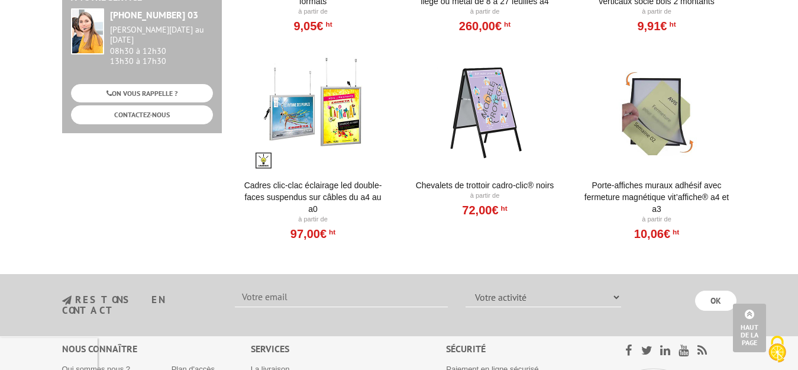
scroll to position [651, 0]
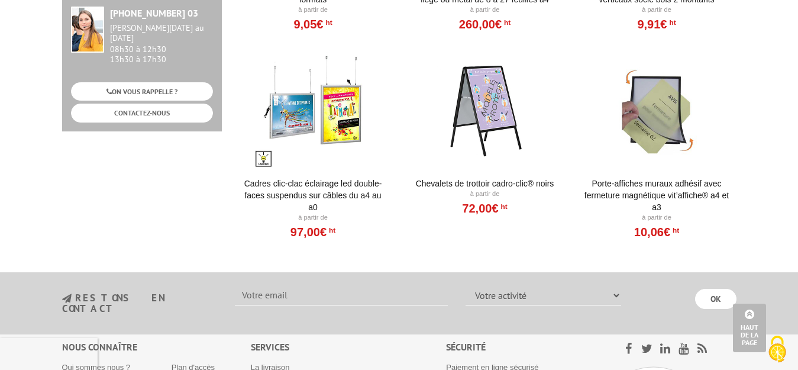
click at [340, 133] on div at bounding box center [313, 109] width 146 height 118
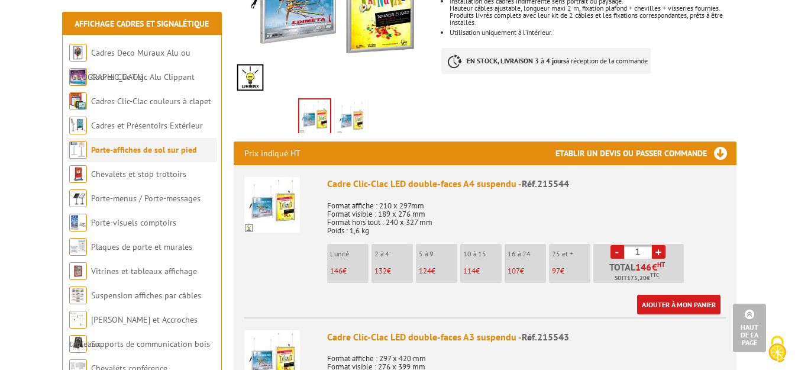
scroll to position [355, 0]
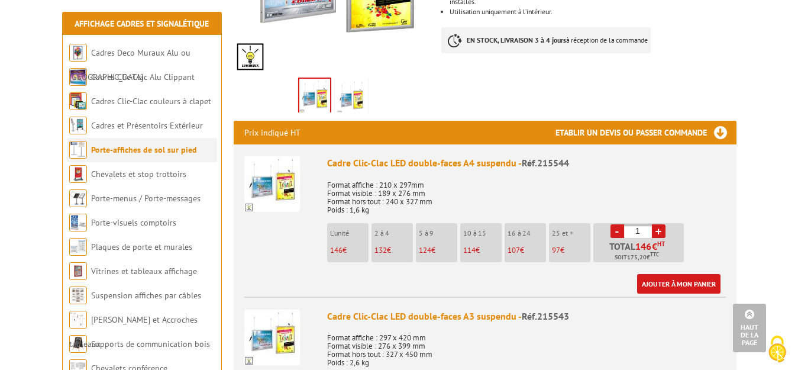
click at [147, 153] on link "Porte-affiches de sol sur pied" at bounding box center [144, 149] width 106 height 11
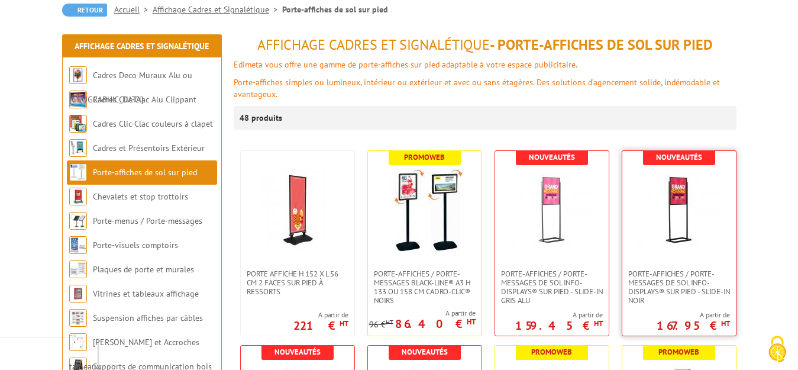
click at [719, 193] on img at bounding box center [679, 210] width 83 height 83
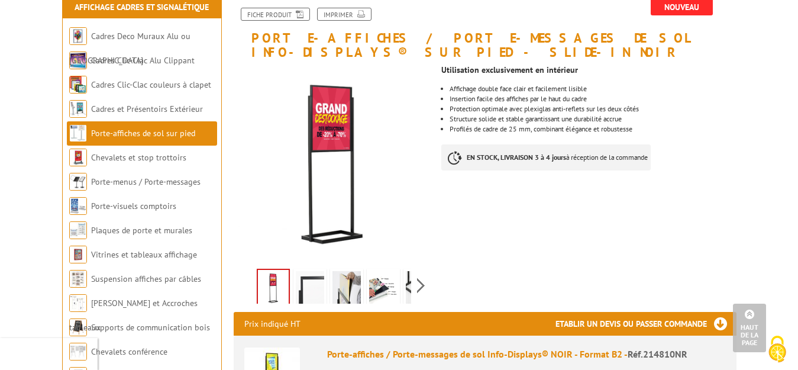
scroll to position [59, 0]
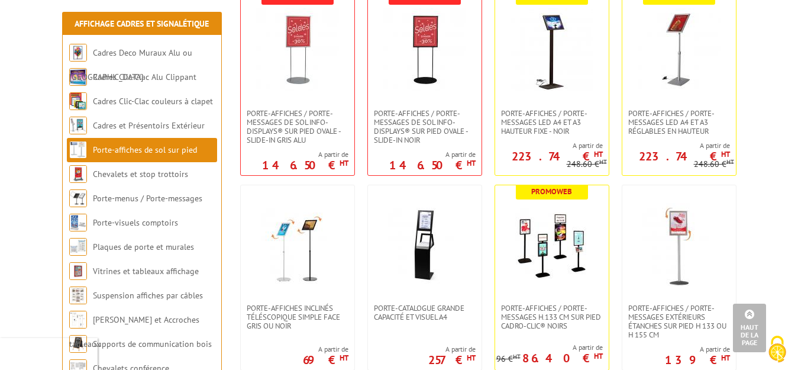
scroll to position [532, 0]
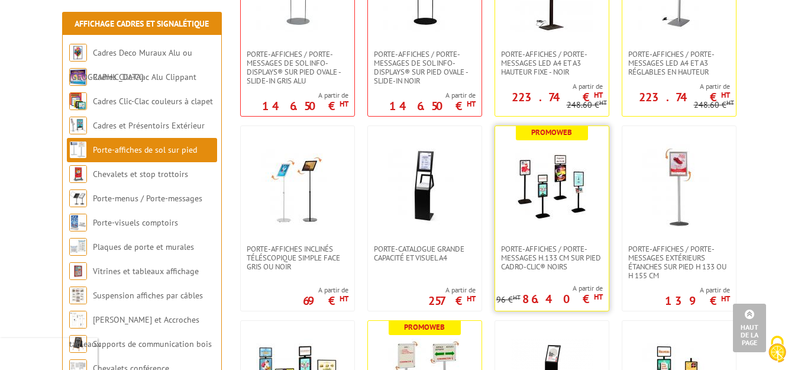
click at [592, 159] on img at bounding box center [551, 185] width 83 height 83
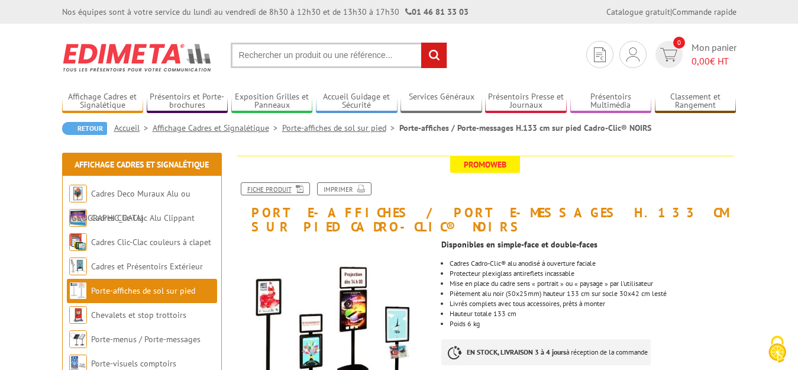
click at [261, 192] on link "Fiche produit" at bounding box center [275, 188] width 69 height 13
click at [289, 55] on input "text" at bounding box center [339, 55] width 216 height 25
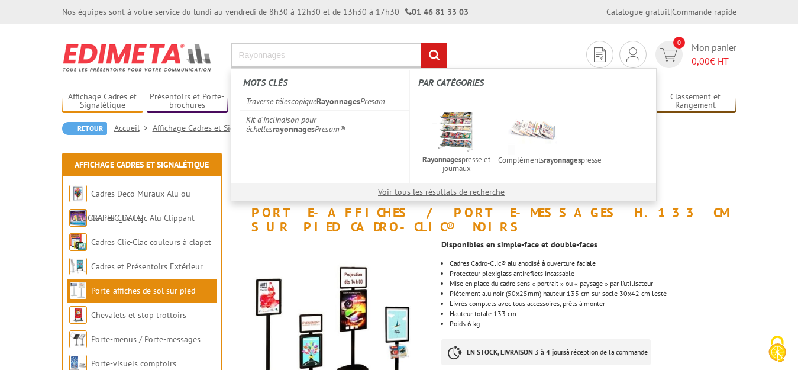
type input "Rayonnages"
click at [421, 43] on input "rechercher" at bounding box center [433, 55] width 25 height 25
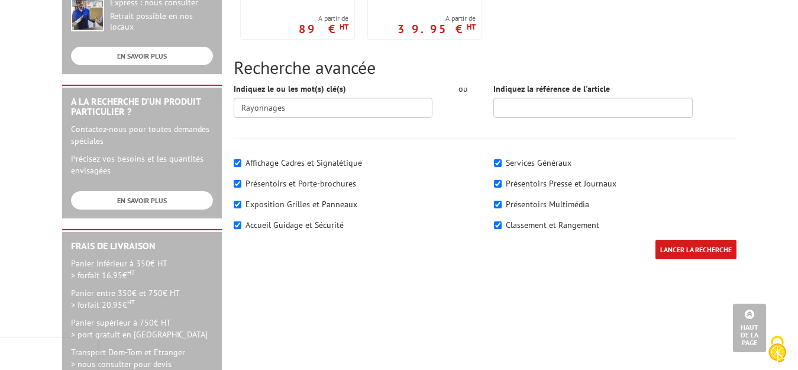
scroll to position [355, 0]
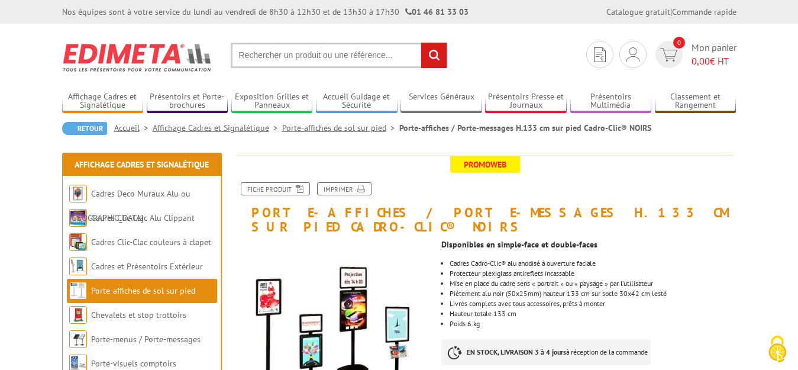
click at [264, 53] on input "text" at bounding box center [339, 55] width 216 height 25
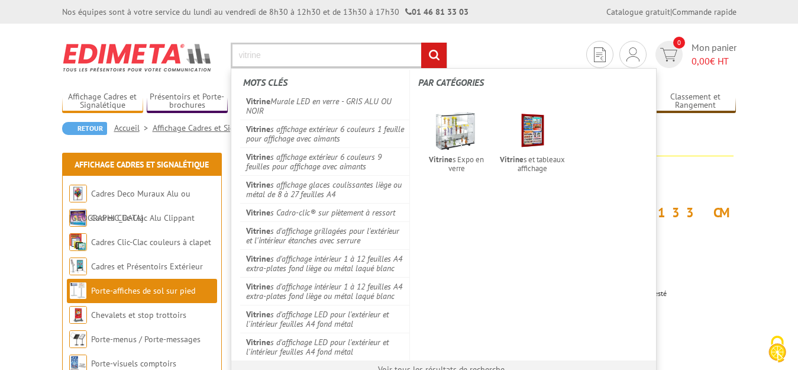
type input "vitrine"
click at [421, 43] on input "rechercher" at bounding box center [433, 55] width 25 height 25
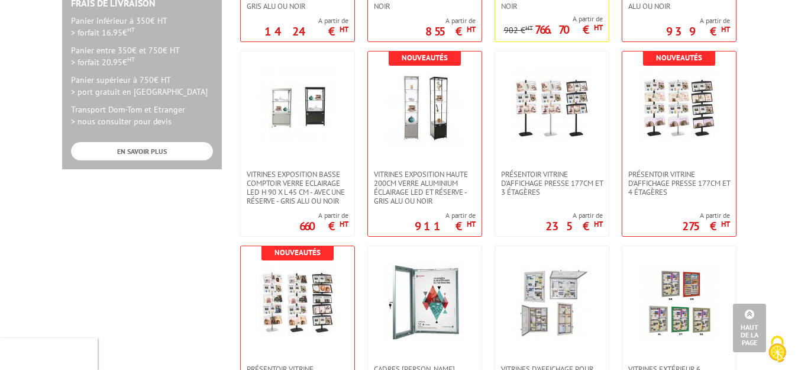
scroll to position [592, 0]
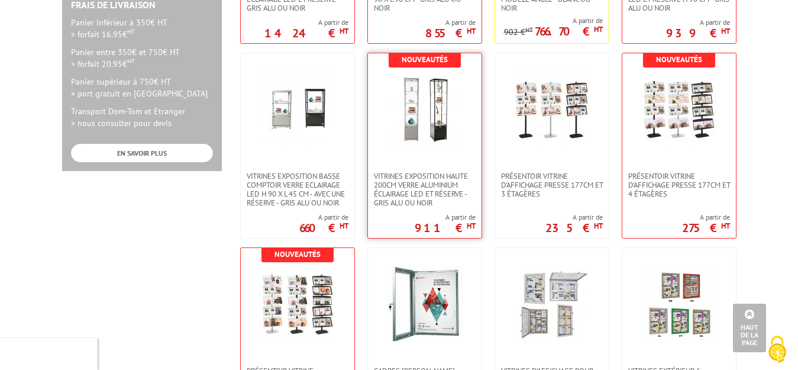
click at [408, 129] on img at bounding box center [424, 109] width 77 height 77
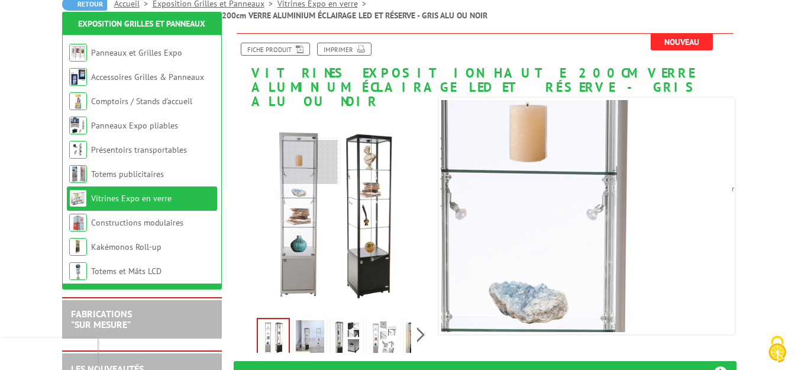
scroll to position [177, 0]
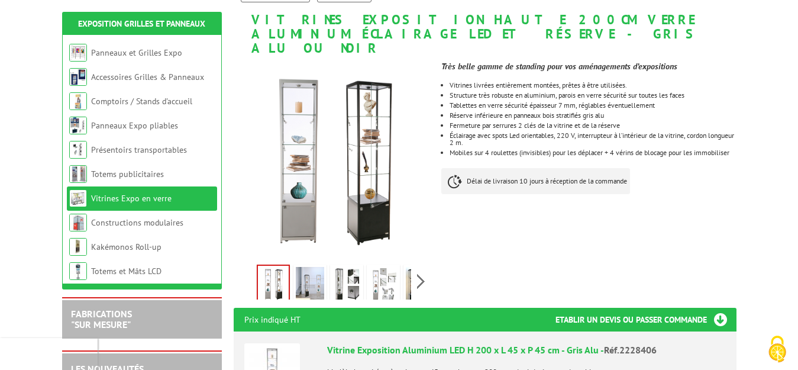
click at [307, 267] on img at bounding box center [310, 285] width 28 height 37
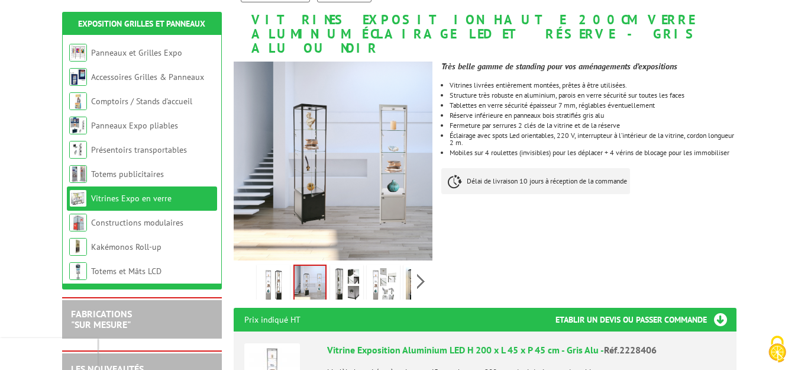
click at [350, 267] on img at bounding box center [346, 285] width 28 height 37
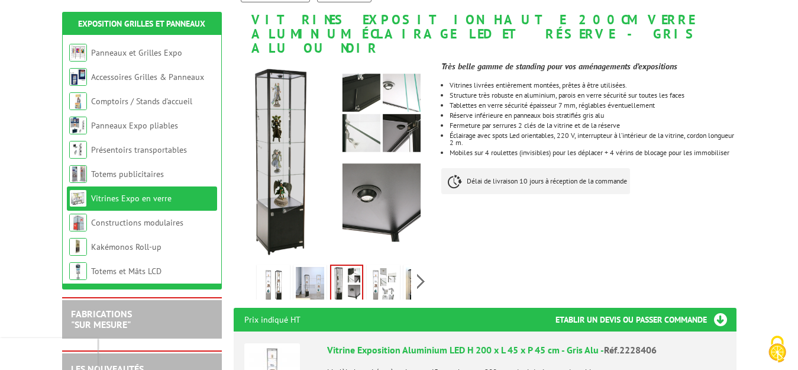
click at [379, 267] on img at bounding box center [383, 285] width 28 height 37
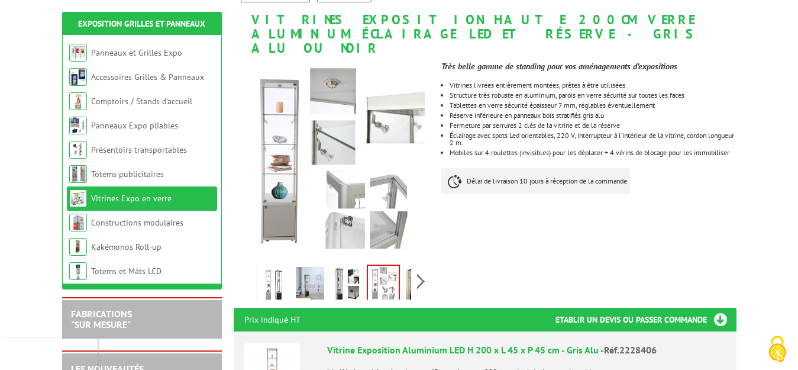
click at [351, 267] on img at bounding box center [346, 285] width 28 height 37
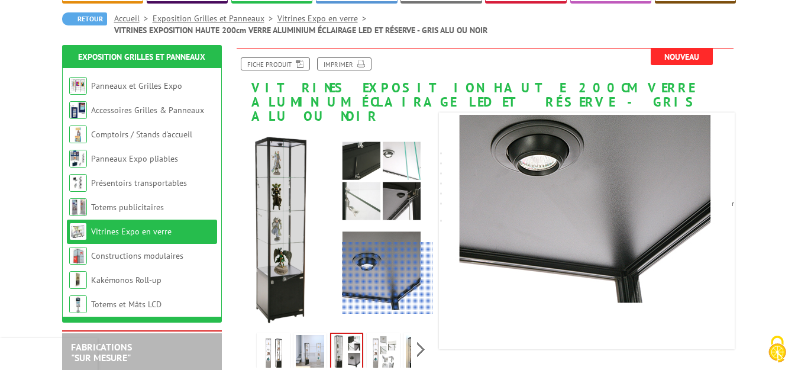
scroll to position [59, 0]
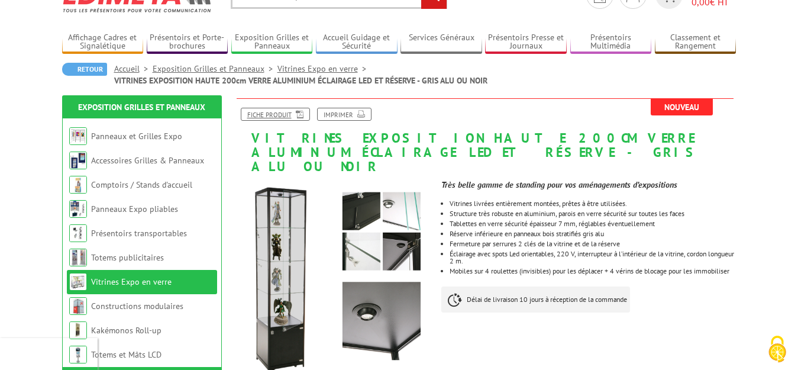
click at [274, 117] on link "Fiche produit" at bounding box center [275, 114] width 69 height 13
click at [163, 280] on link "Vitrines Expo en verre" at bounding box center [131, 281] width 80 height 11
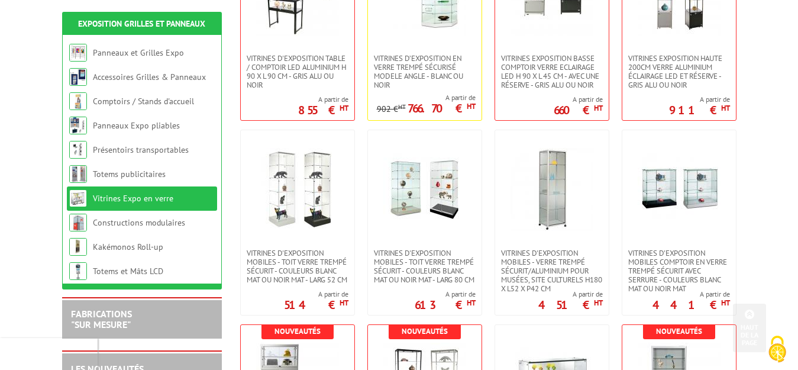
scroll to position [325, 0]
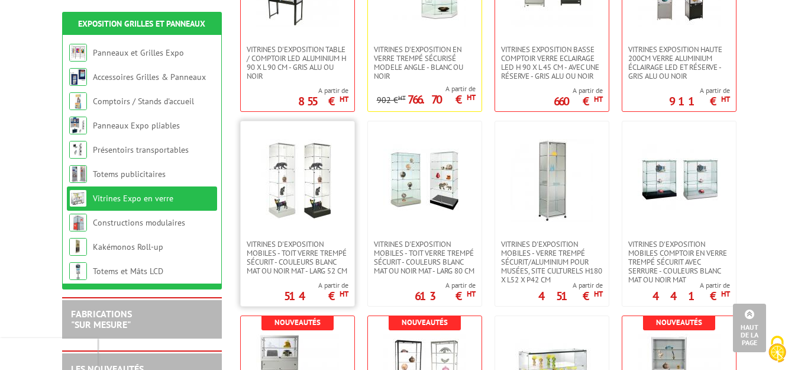
click at [324, 182] on img at bounding box center [297, 180] width 83 height 83
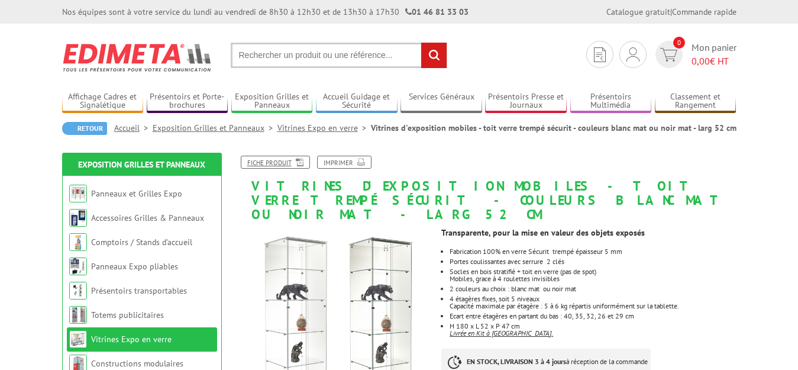
click at [277, 163] on link "Fiche produit" at bounding box center [275, 162] width 69 height 13
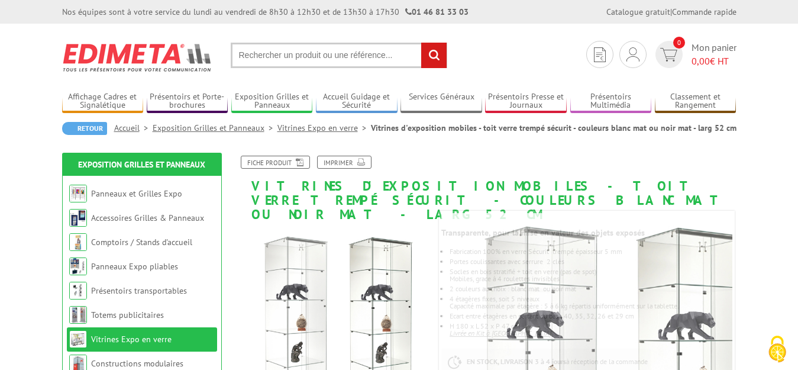
click at [156, 337] on link "Vitrines Expo en verre" at bounding box center [131, 339] width 80 height 11
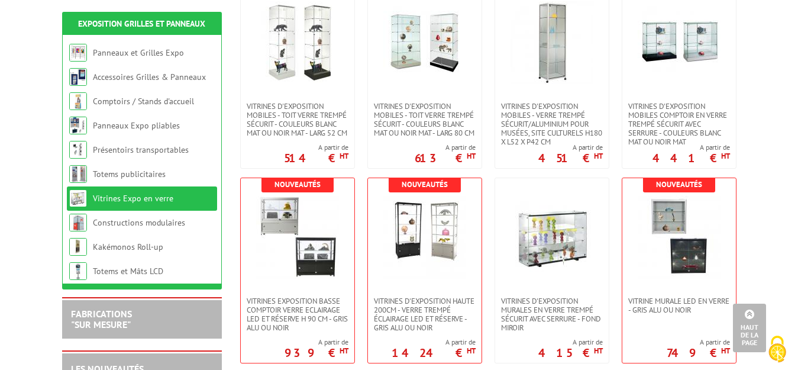
scroll to position [473, 0]
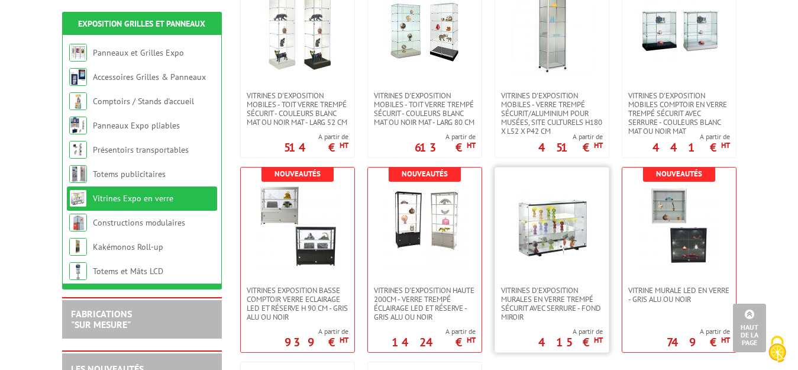
click at [561, 223] on img at bounding box center [551, 226] width 83 height 83
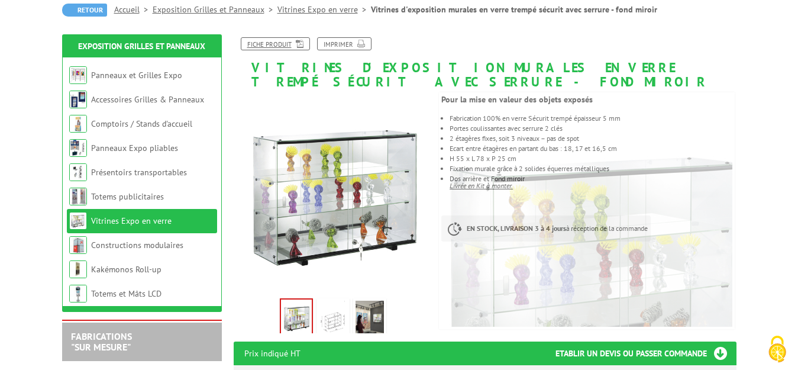
click at [282, 42] on link "Fiche produit" at bounding box center [275, 43] width 69 height 13
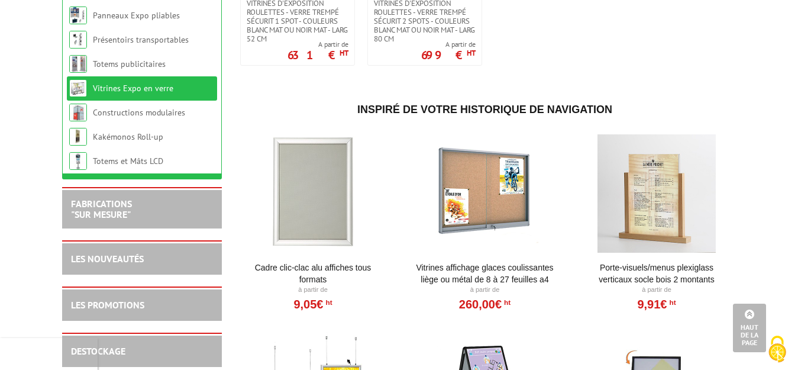
scroll to position [946, 0]
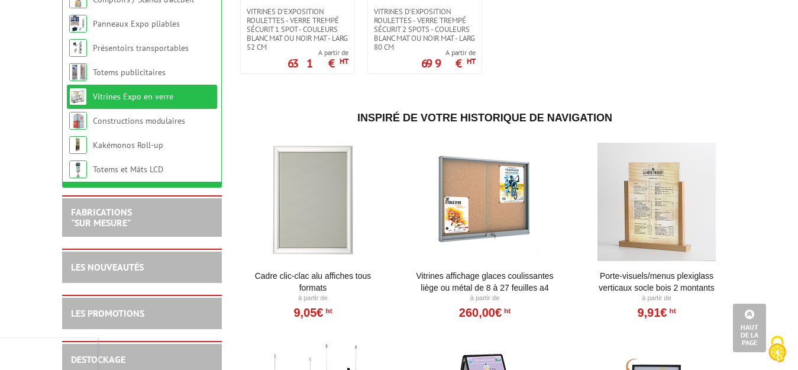
click at [671, 192] on div at bounding box center [657, 202] width 146 height 118
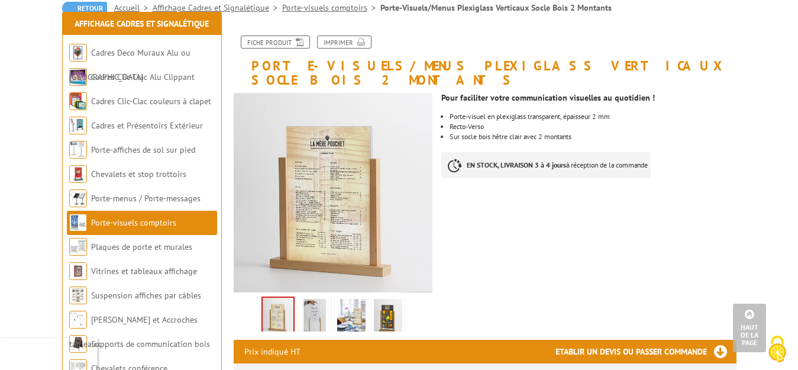
scroll to position [118, 0]
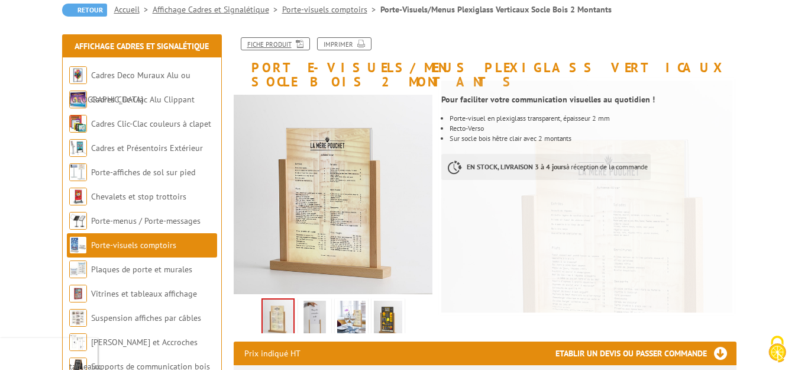
click at [275, 45] on link "Fiche produit" at bounding box center [275, 43] width 69 height 13
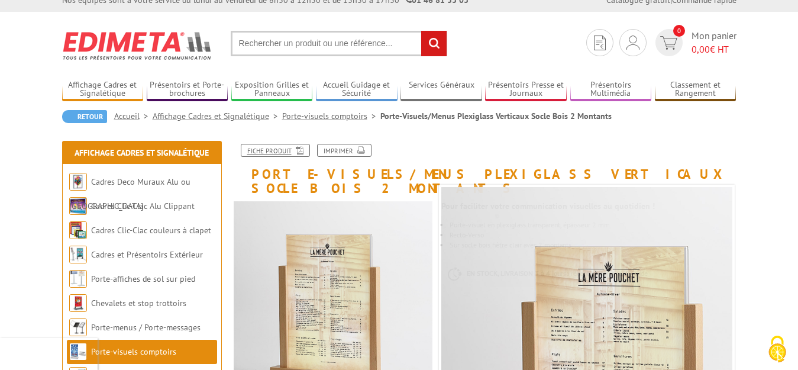
scroll to position [0, 0]
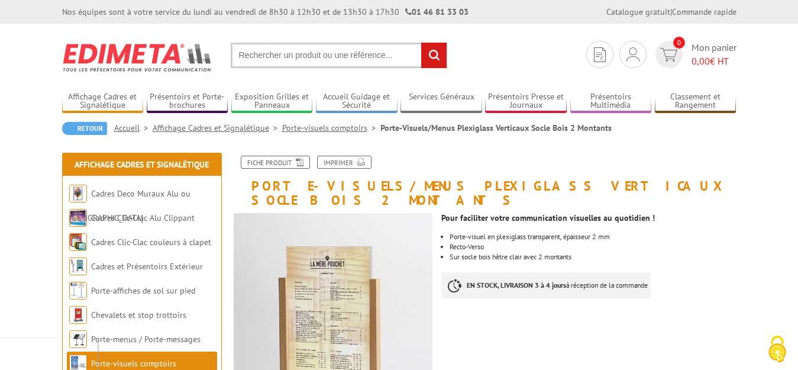
click at [309, 56] on input "text" at bounding box center [339, 55] width 216 height 25
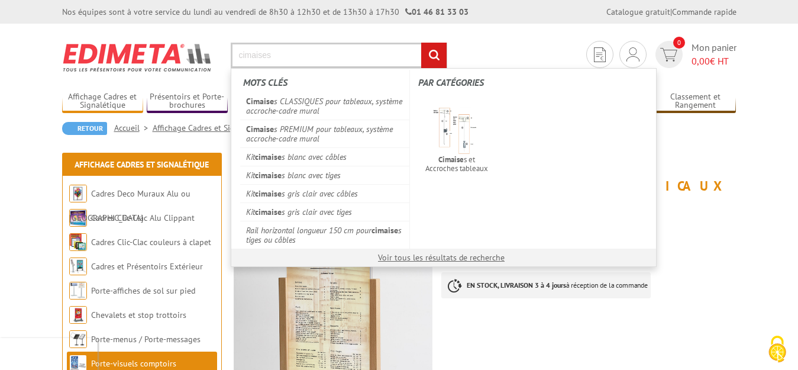
type input "cimaises"
click at [421, 43] on input "rechercher" at bounding box center [433, 55] width 25 height 25
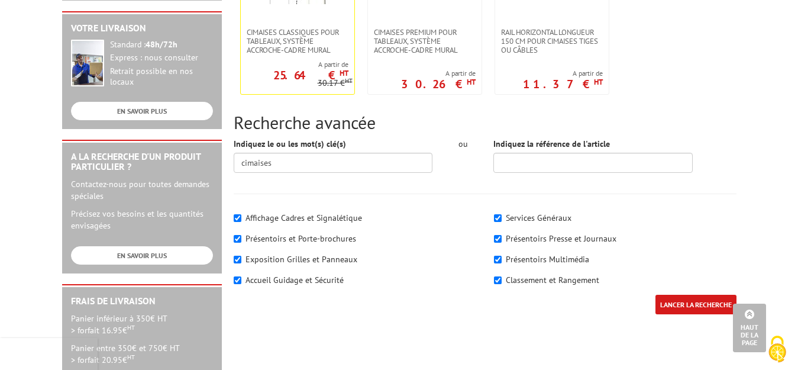
scroll to position [177, 0]
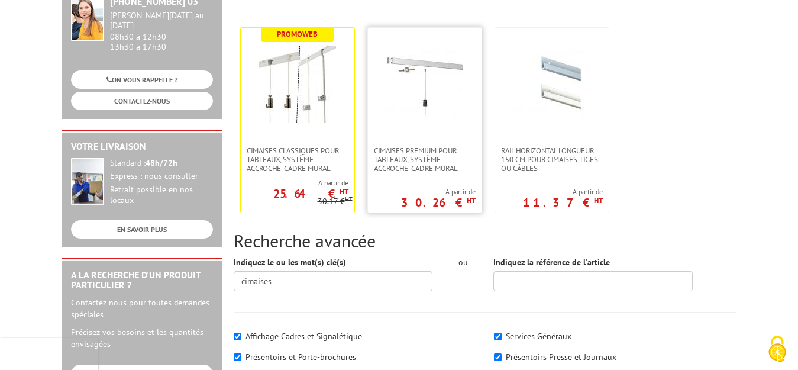
click at [454, 99] on img at bounding box center [424, 84] width 77 height 77
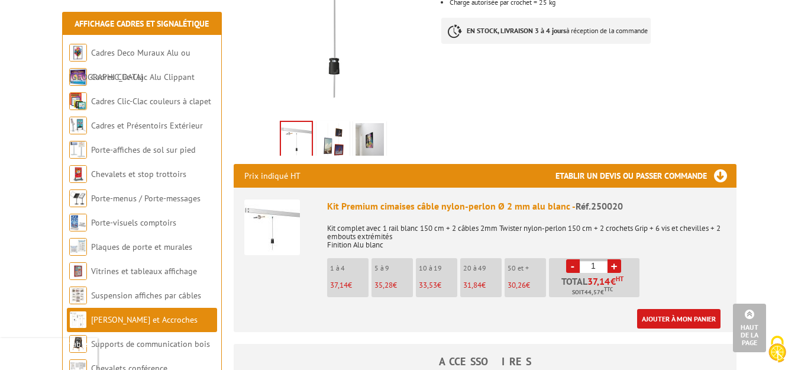
scroll to position [118, 0]
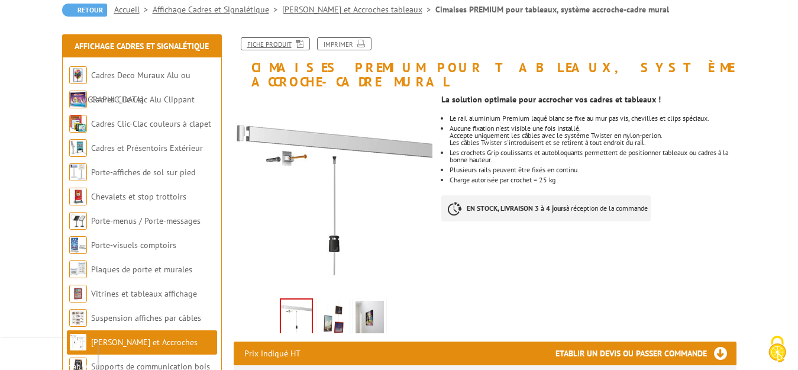
click at [255, 43] on link "Fiche produit" at bounding box center [275, 43] width 69 height 13
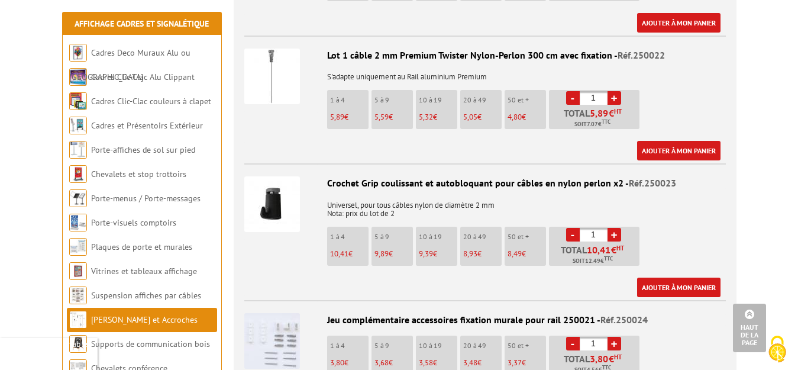
scroll to position [651, 0]
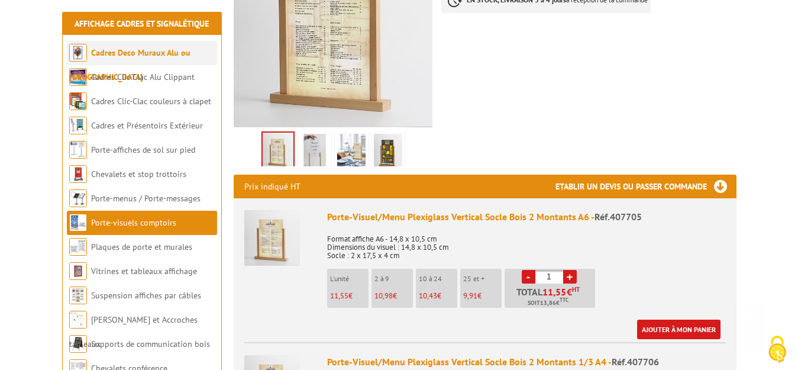
scroll to position [296, 0]
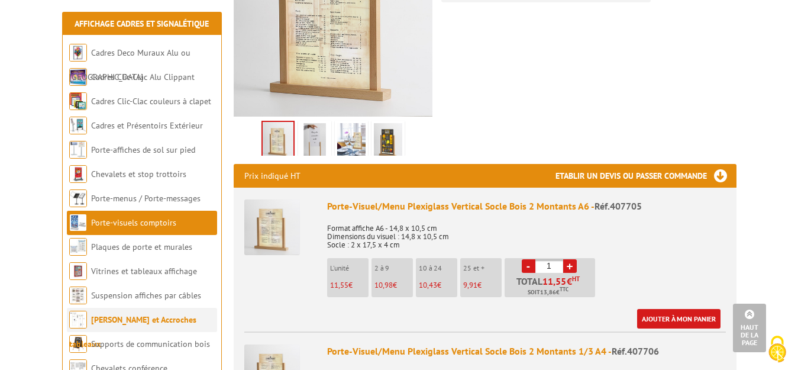
click at [159, 317] on link "[PERSON_NAME] et Accroches tableaux" at bounding box center [132, 331] width 127 height 35
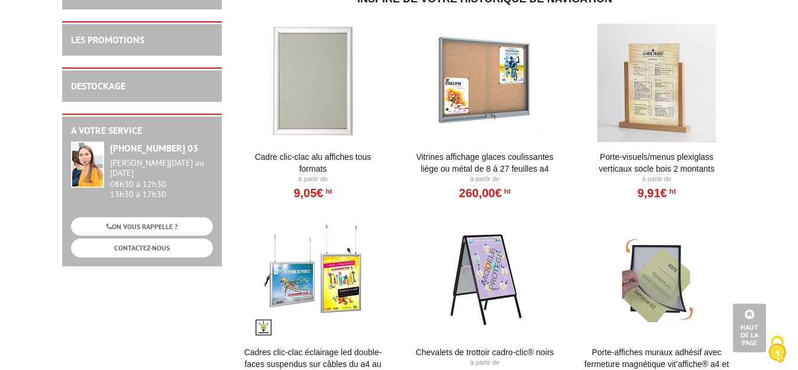
scroll to position [769, 0]
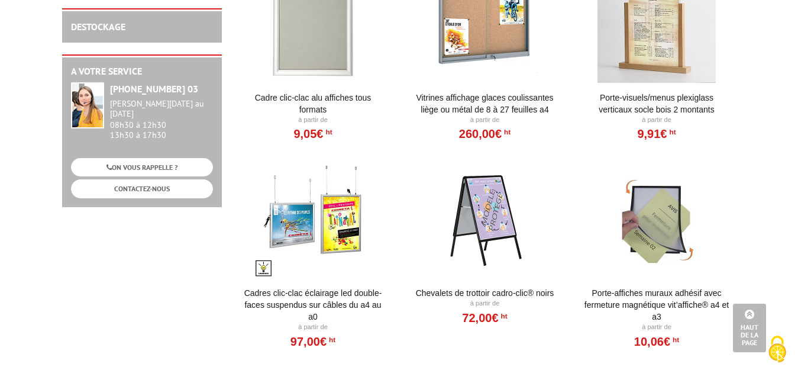
click at [354, 193] on div at bounding box center [313, 219] width 146 height 118
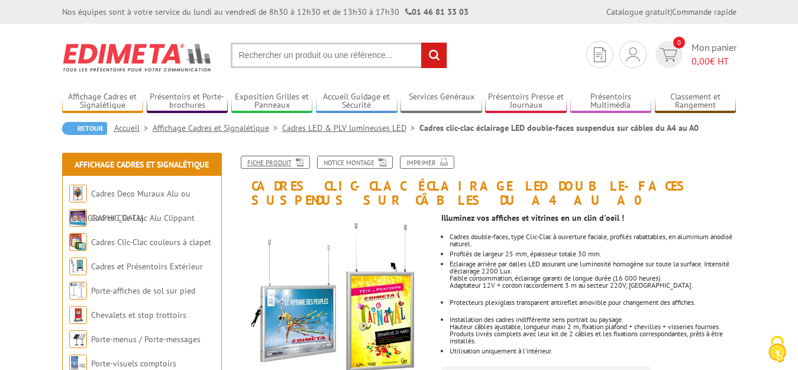
click at [283, 159] on link "Fiche produit" at bounding box center [275, 162] width 69 height 13
click at [314, 56] on input "text" at bounding box center [339, 55] width 216 height 25
type input "Matériel de reliure"
click at [421, 43] on input "rechercher" at bounding box center [433, 55] width 25 height 25
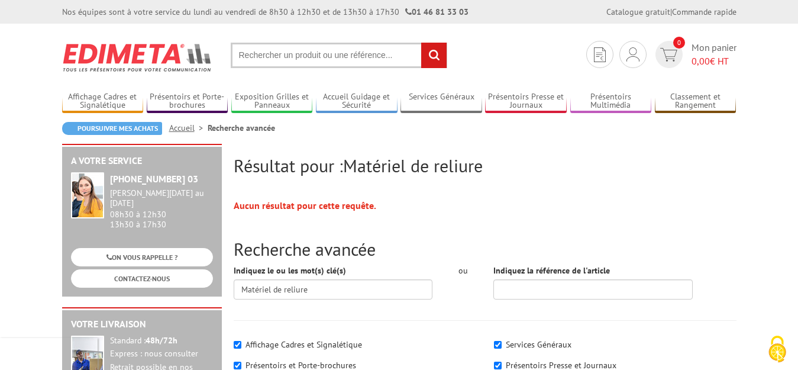
click at [329, 57] on input "text" at bounding box center [339, 55] width 216 height 25
click at [329, 56] on input "text" at bounding box center [339, 55] width 216 height 25
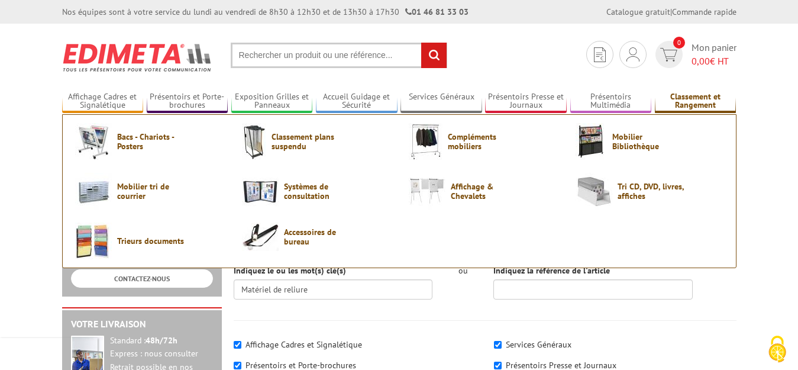
click at [689, 96] on link "Classement et Rangement" at bounding box center [696, 102] width 82 height 20
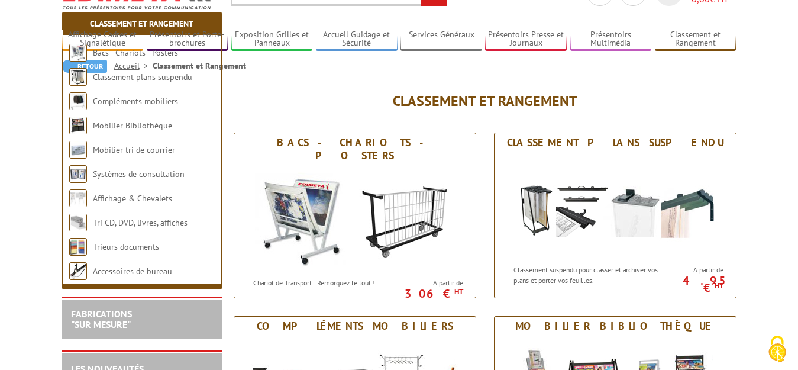
scroll to position [59, 0]
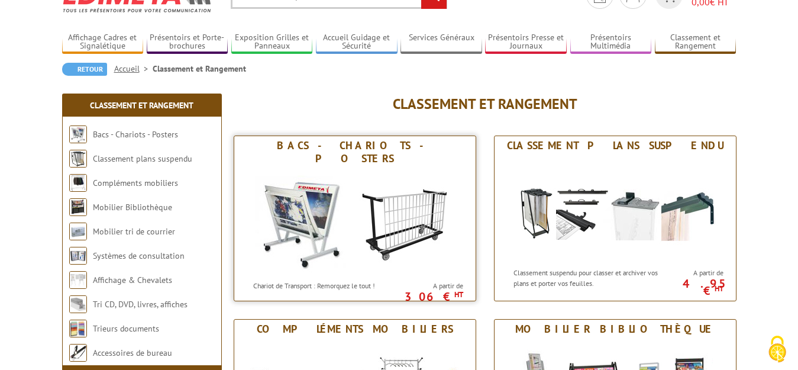
click at [400, 204] on img at bounding box center [354, 221] width 219 height 106
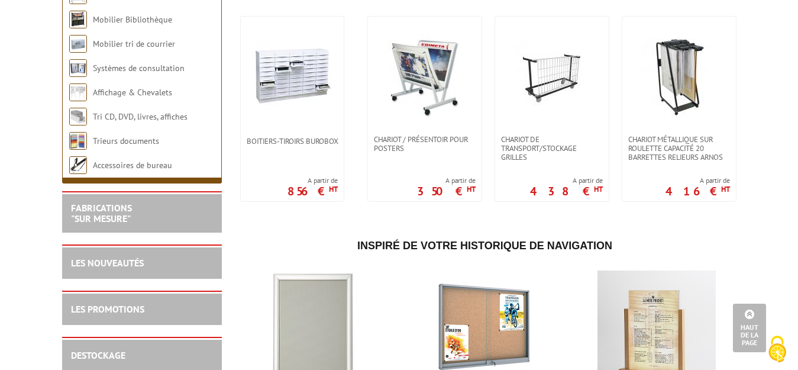
scroll to position [237, 0]
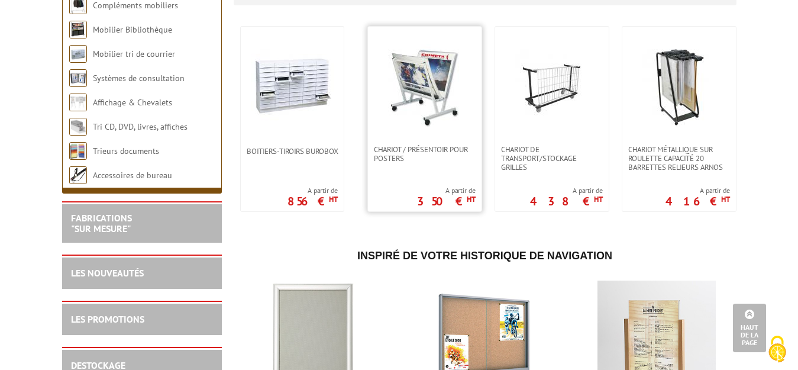
click at [421, 91] on img at bounding box center [424, 85] width 83 height 83
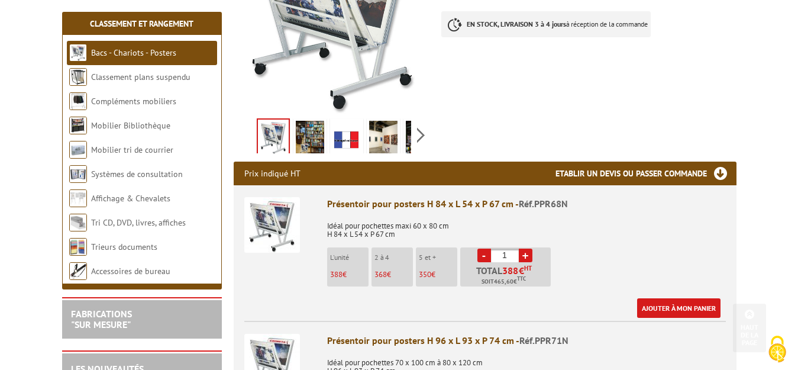
scroll to position [296, 0]
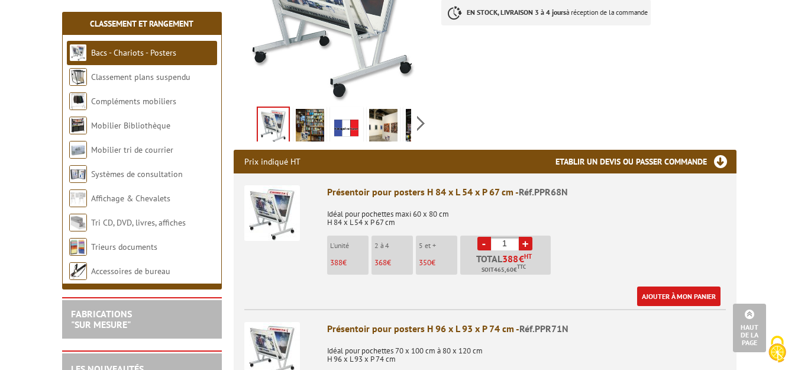
click at [317, 119] on img at bounding box center [310, 127] width 28 height 37
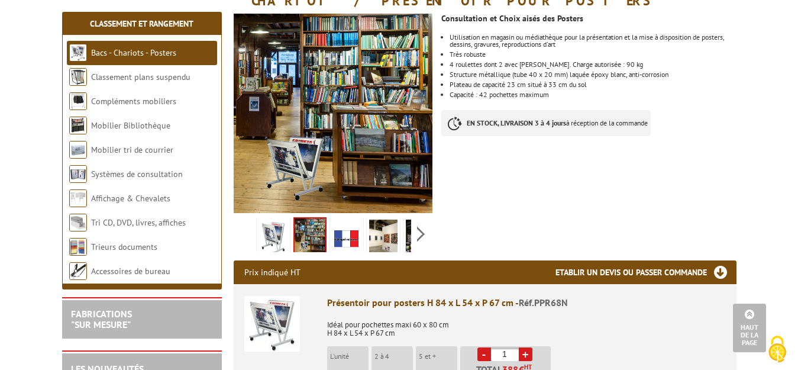
scroll to position [177, 0]
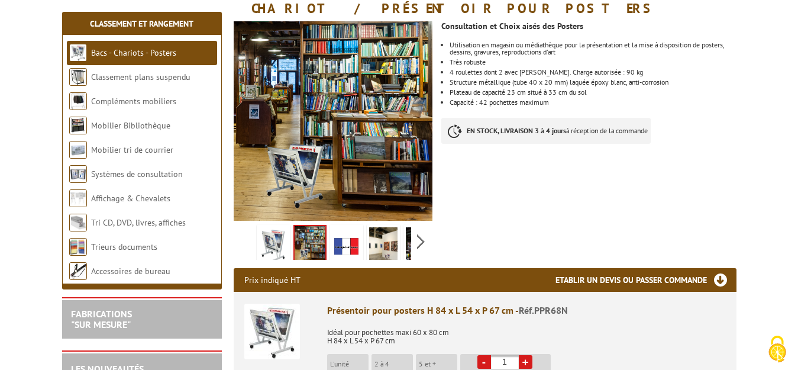
click at [382, 244] on img at bounding box center [383, 245] width 28 height 37
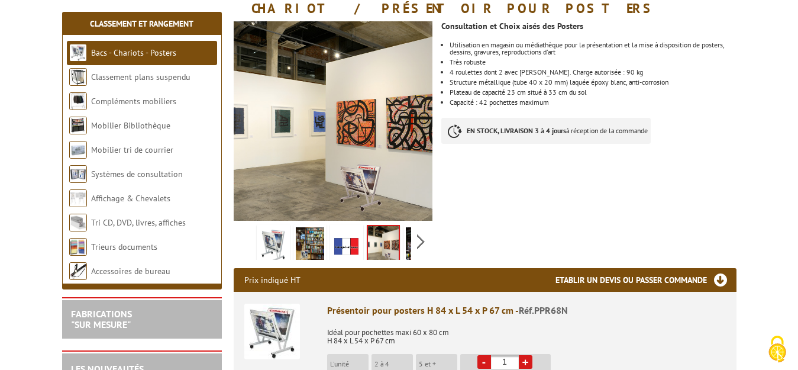
click at [410, 241] on img at bounding box center [420, 245] width 28 height 37
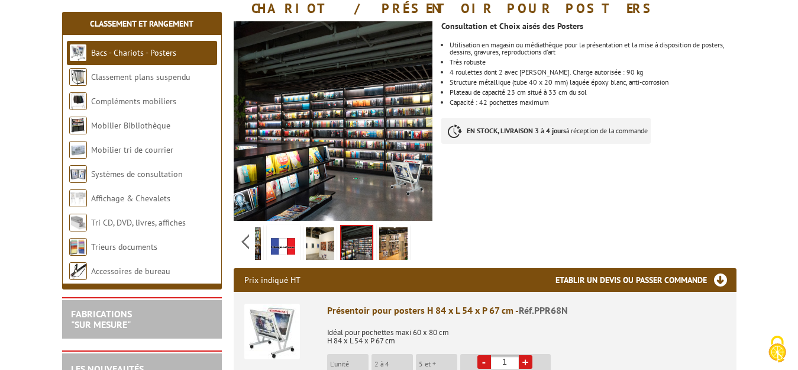
click at [401, 244] on img at bounding box center [393, 245] width 28 height 37
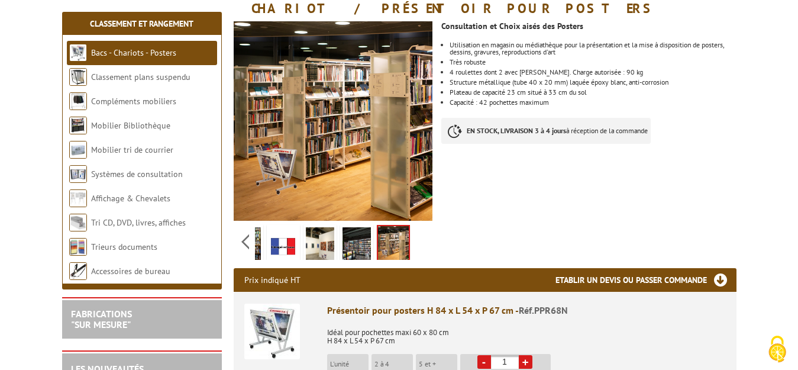
click at [238, 236] on div "Previous Next" at bounding box center [333, 241] width 199 height 41
click at [240, 237] on div "Previous Next" at bounding box center [333, 241] width 199 height 41
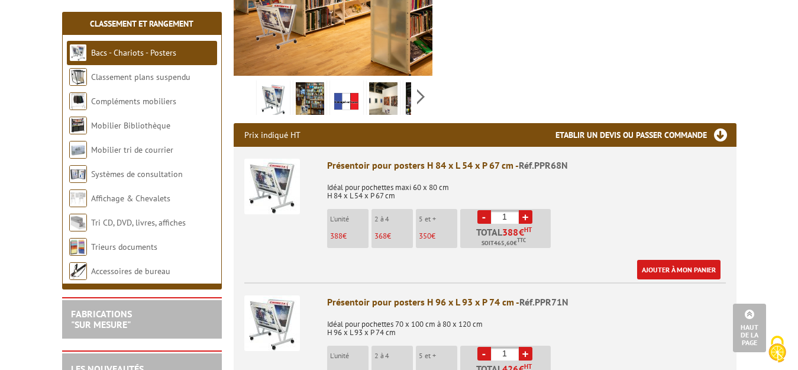
scroll to position [0, 0]
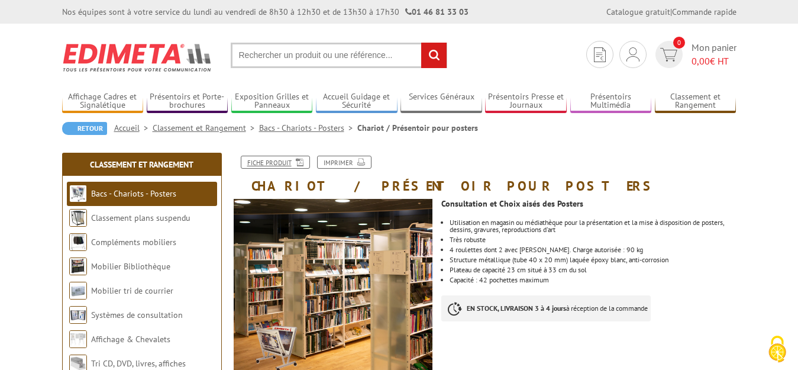
click at [267, 164] on link "Fiche produit" at bounding box center [275, 162] width 69 height 13
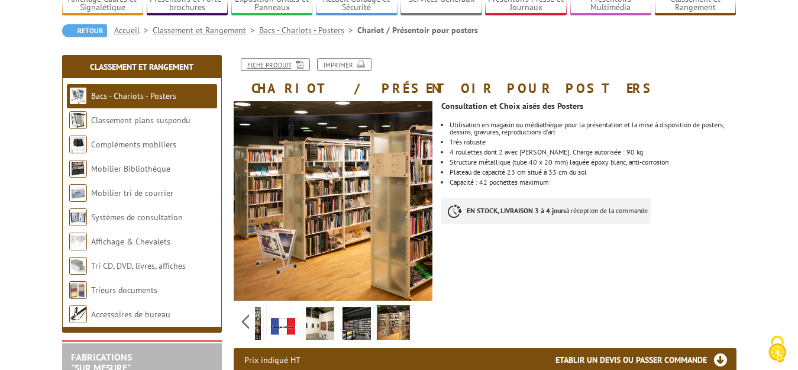
scroll to position [118, 0]
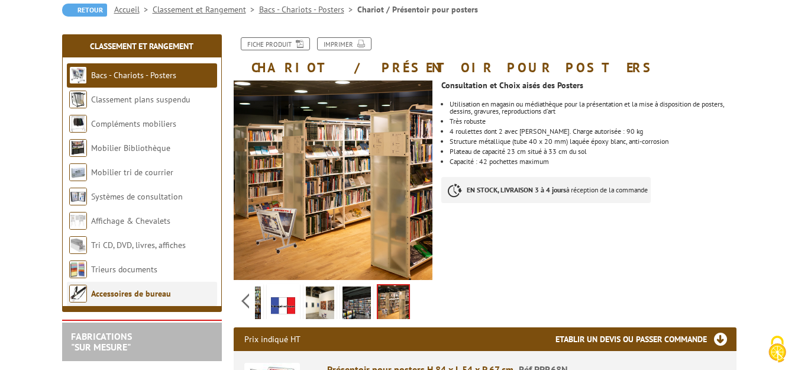
click at [132, 287] on li "Accessoires de bureau" at bounding box center [142, 294] width 150 height 24
click at [132, 295] on link "Accessoires de bureau" at bounding box center [131, 293] width 80 height 11
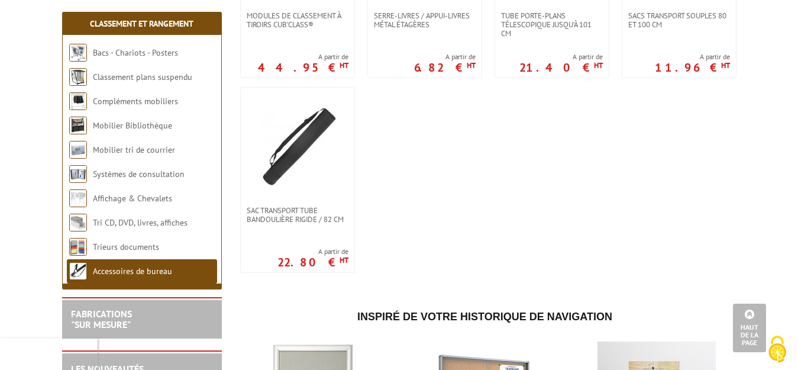
scroll to position [1834, 0]
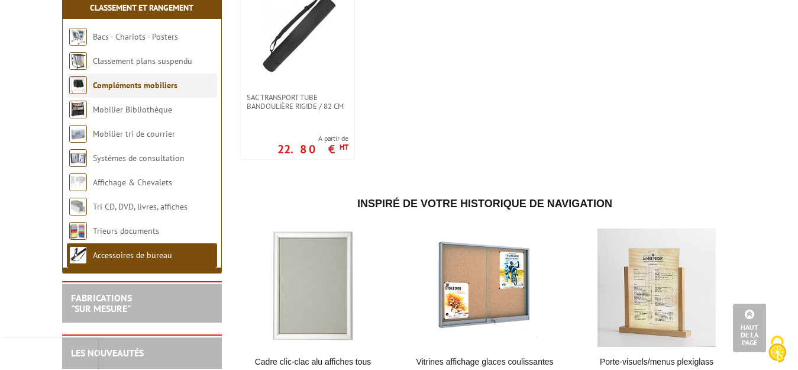
click at [137, 88] on link "Compléments mobiliers" at bounding box center [135, 85] width 85 height 11
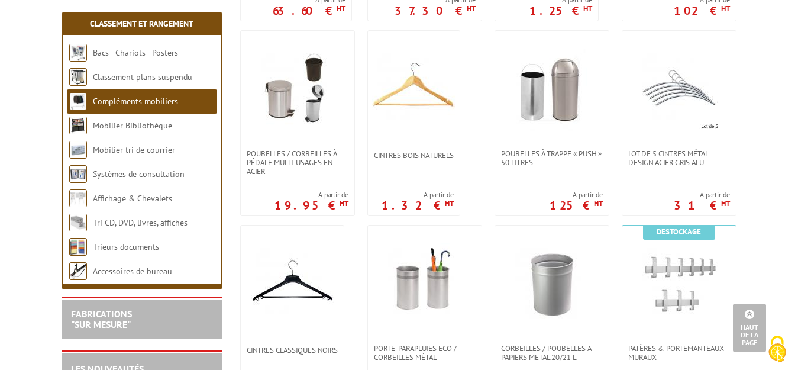
scroll to position [532, 0]
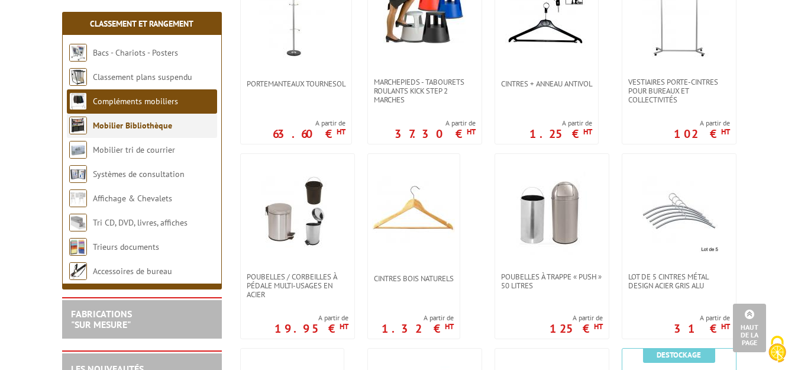
click at [137, 124] on link "Mobilier Bibliothèque" at bounding box center [132, 125] width 79 height 11
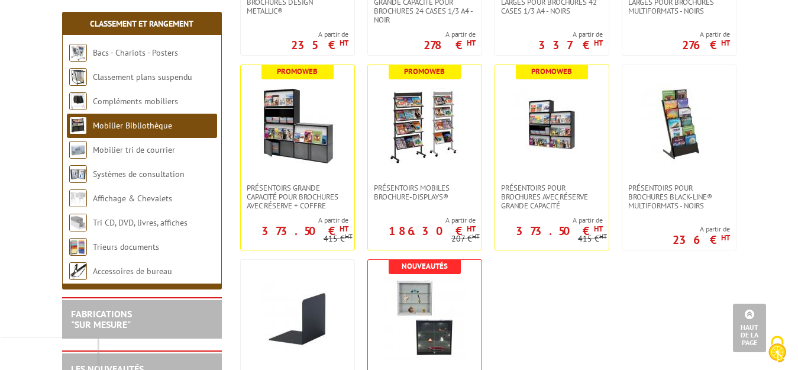
scroll to position [946, 0]
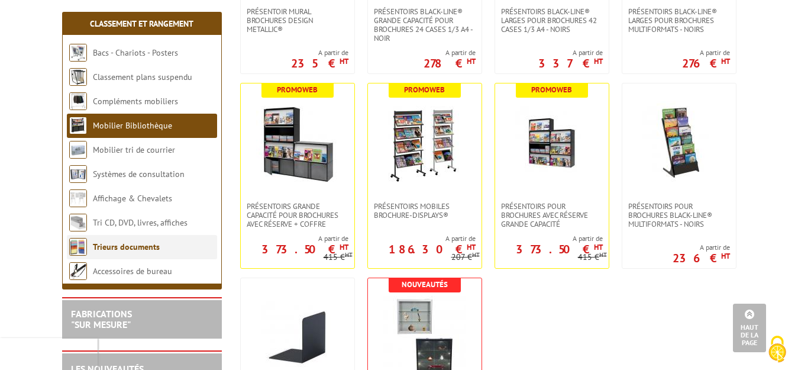
click at [133, 250] on link "Trieurs documents" at bounding box center [126, 246] width 67 height 11
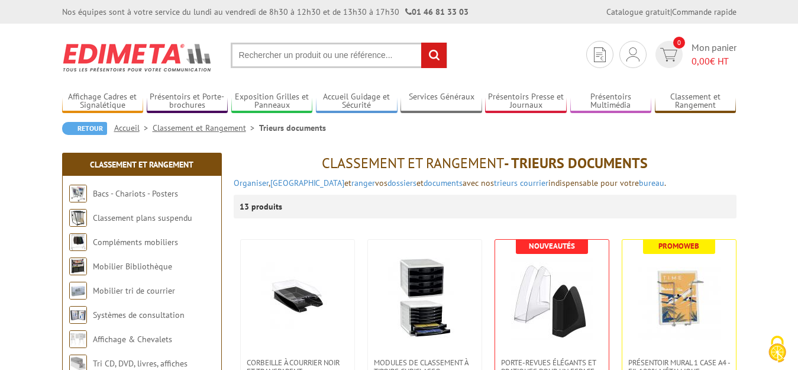
click at [359, 60] on input "text" at bounding box center [339, 55] width 216 height 25
type input "matériel numérique"
click at [421, 43] on input "rechercher" at bounding box center [433, 55] width 25 height 25
